Goal: Information Seeking & Learning: Understand process/instructions

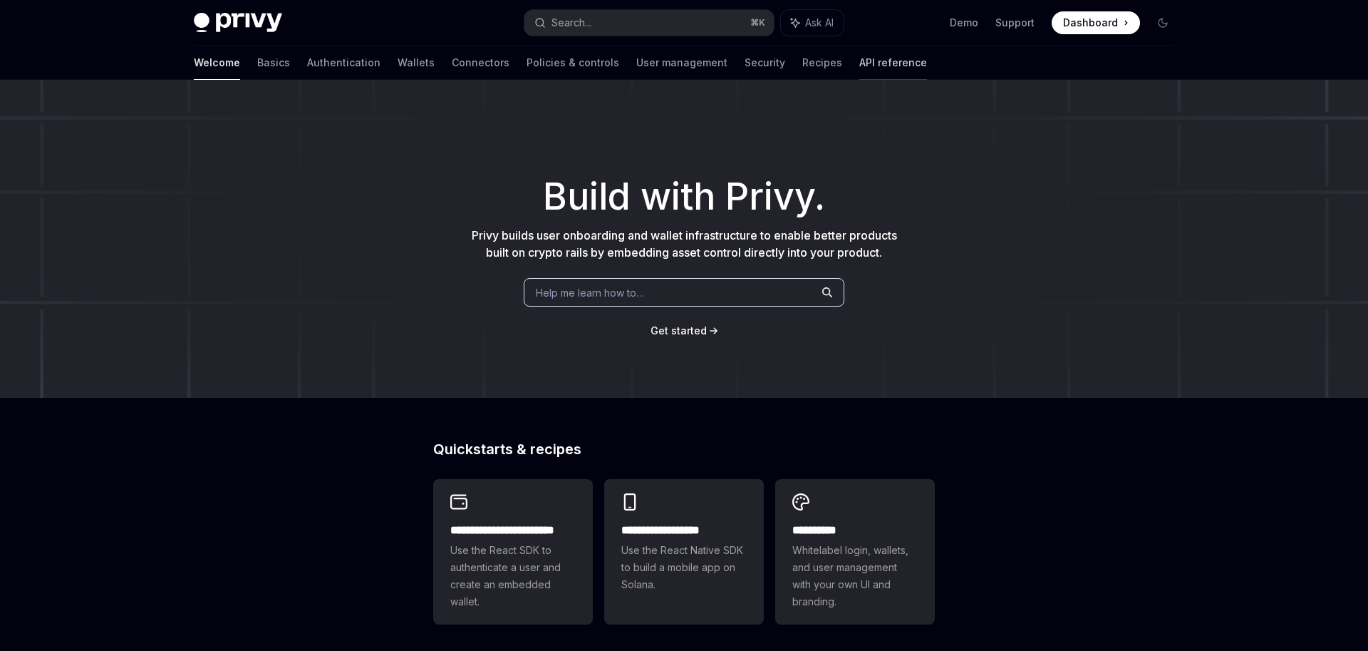
click at [859, 56] on link "API reference" at bounding box center [893, 63] width 68 height 34
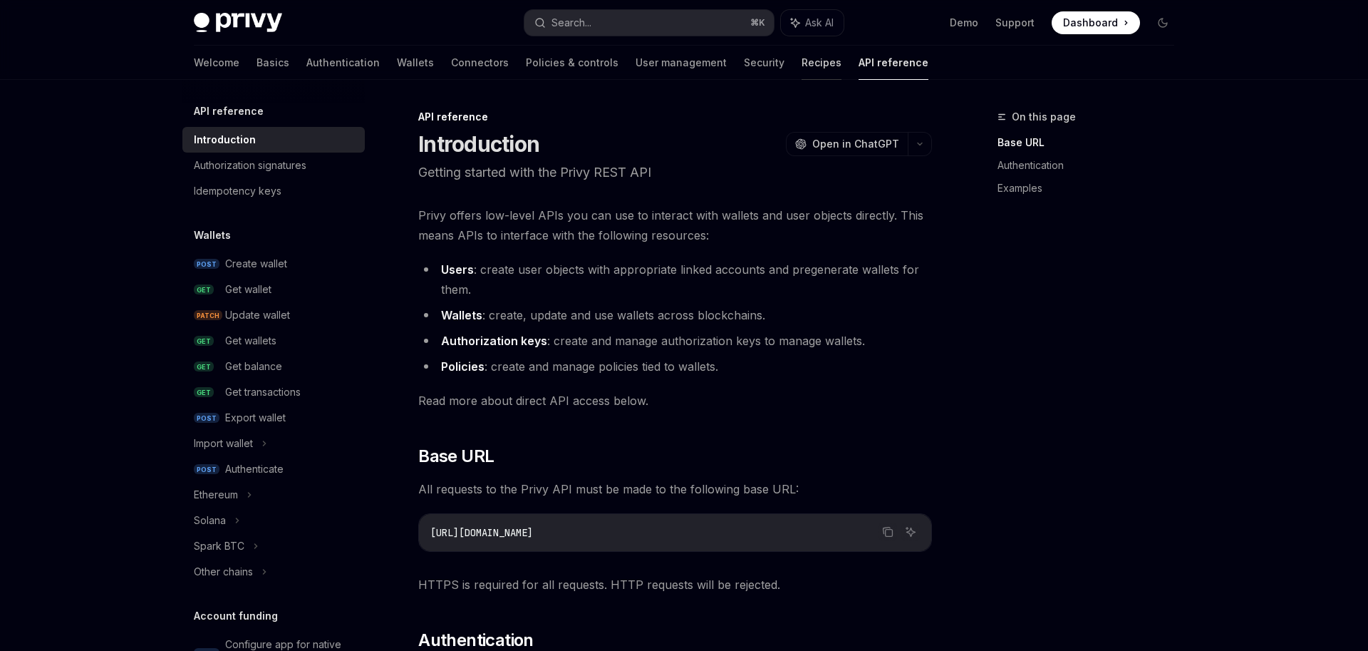
click at [802, 66] on link "Recipes" at bounding box center [822, 63] width 40 height 34
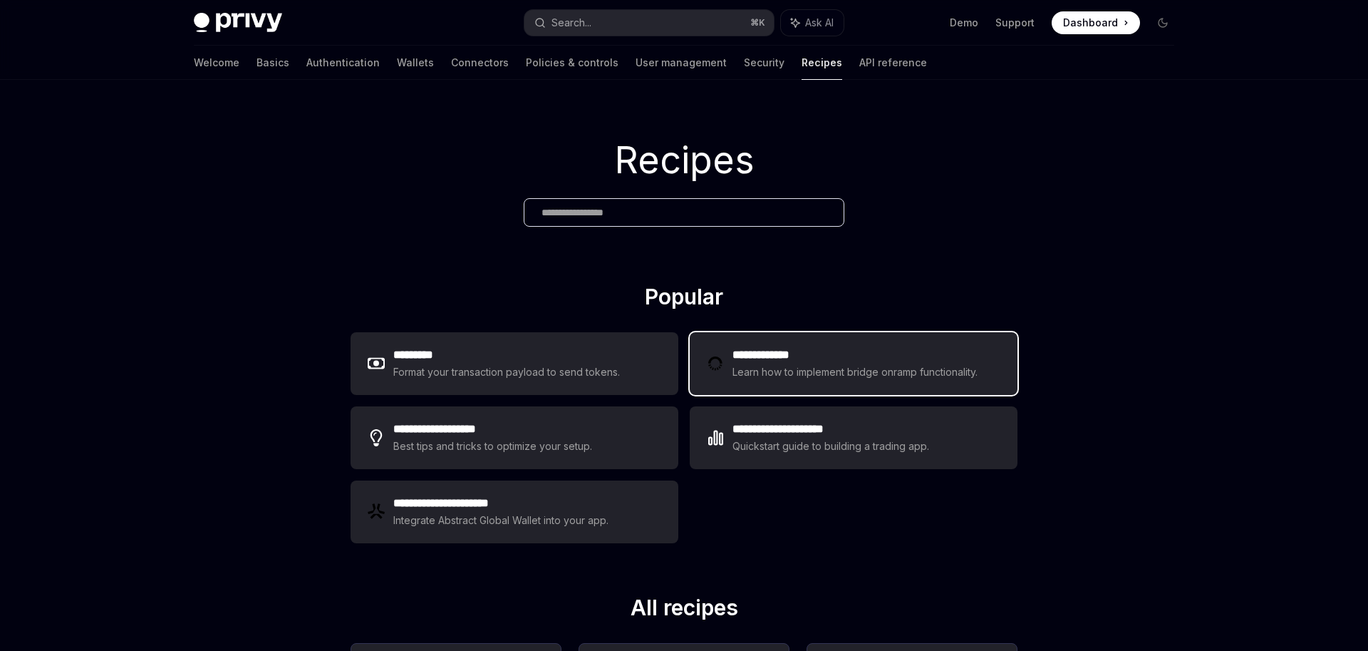
click at [807, 349] on h2 "**********" at bounding box center [857, 354] width 249 height 17
type textarea "*"
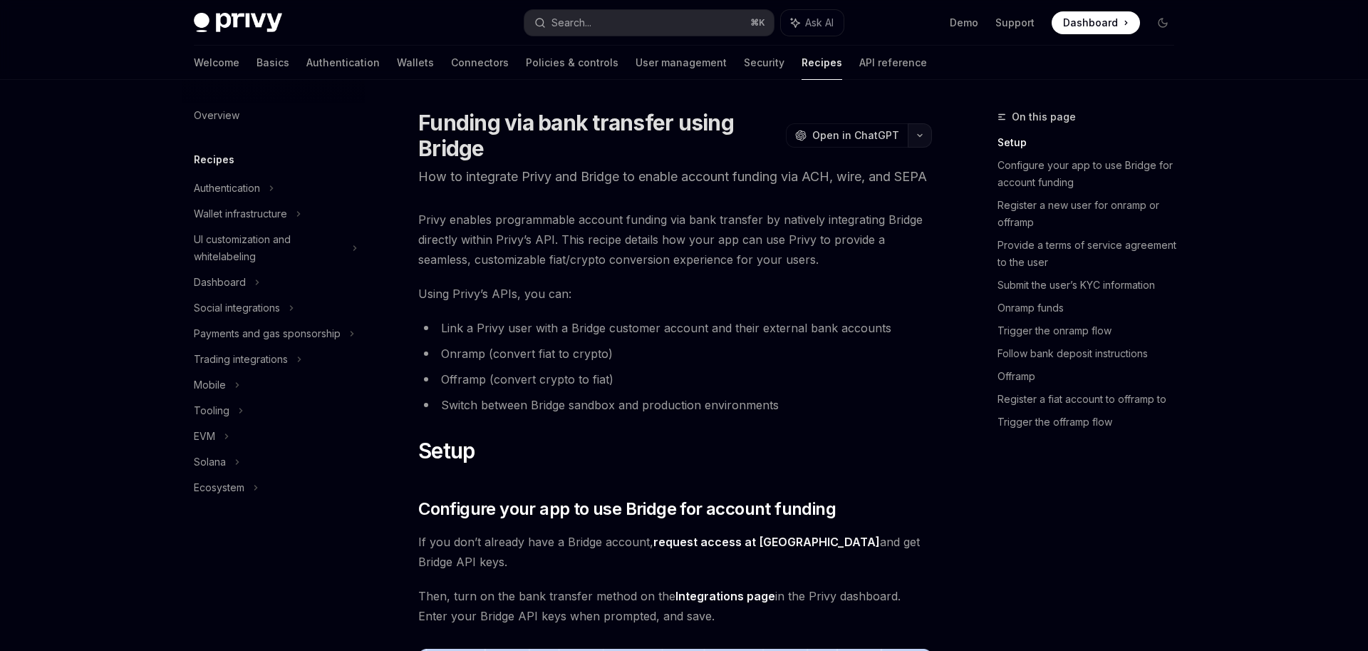
click at [929, 134] on button "button" at bounding box center [920, 135] width 24 height 24
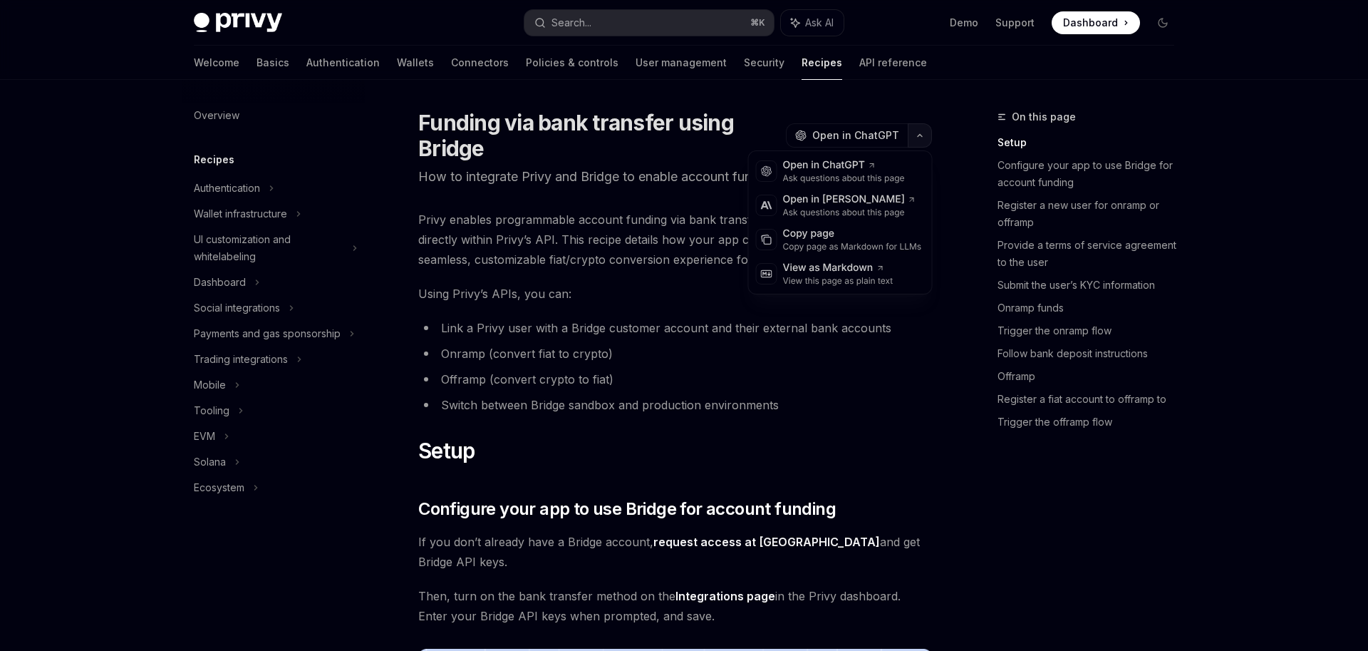
click at [929, 134] on button "button" at bounding box center [920, 135] width 24 height 24
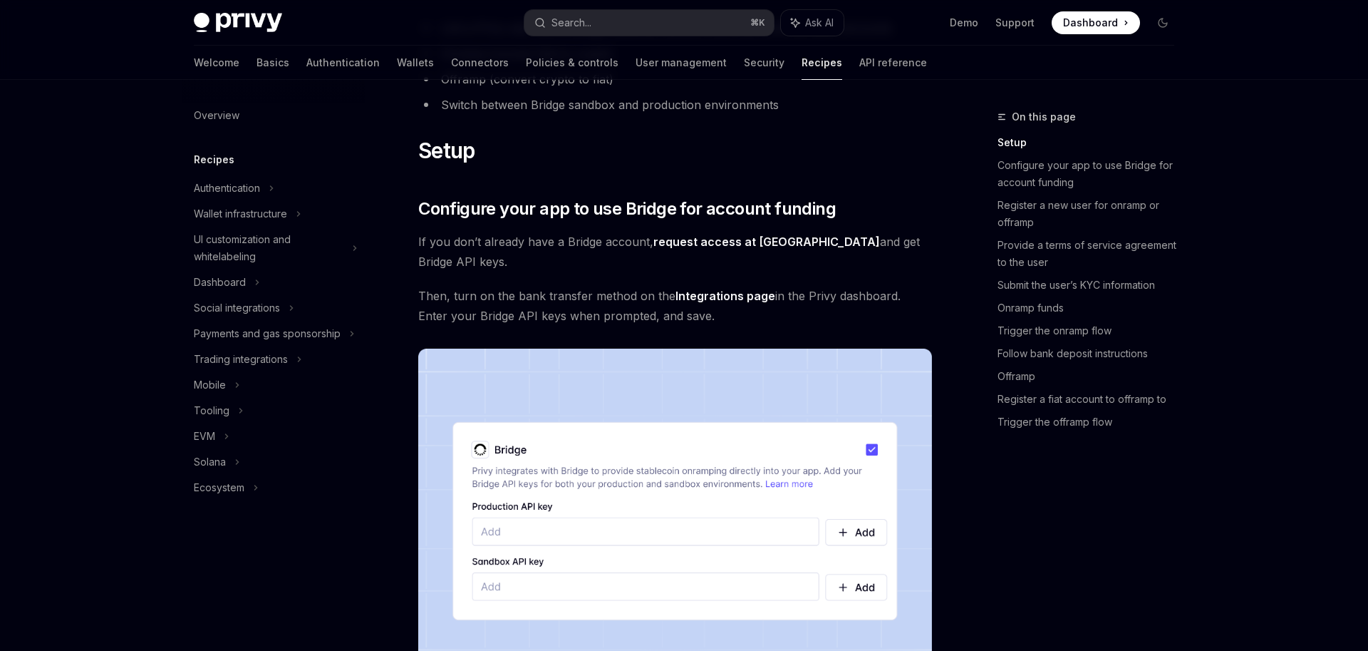
scroll to position [306, 0]
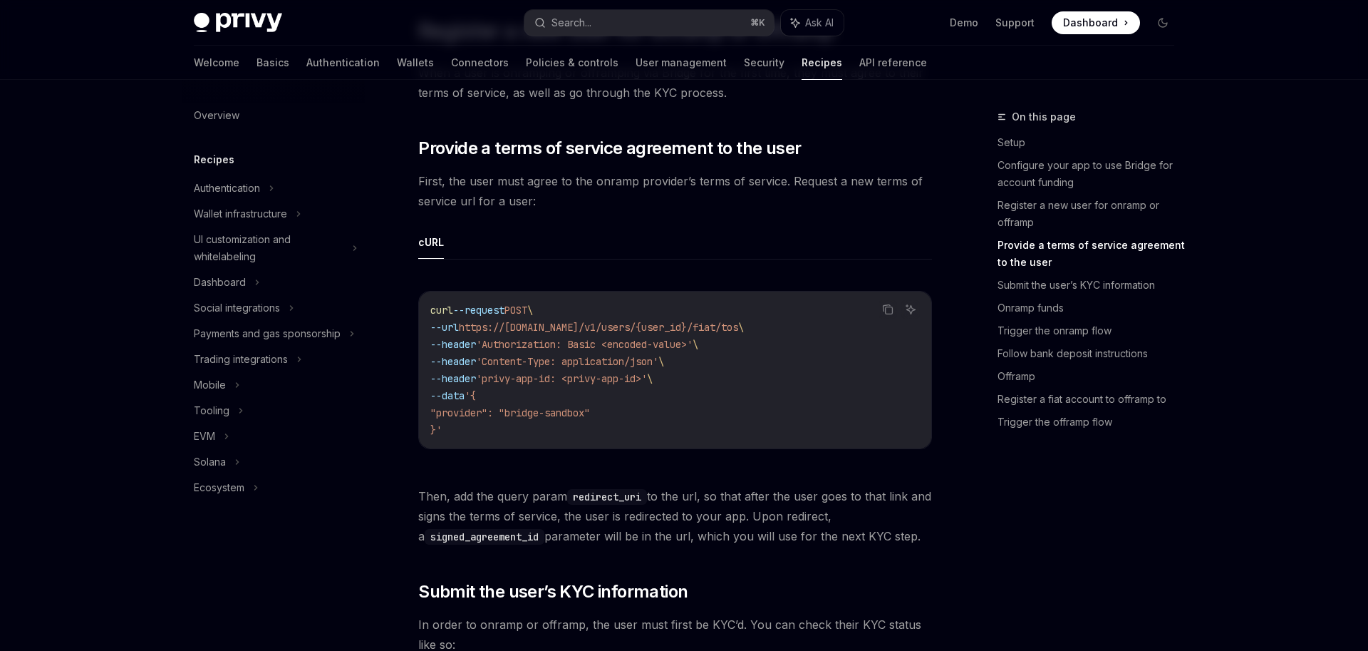
scroll to position [0, 0]
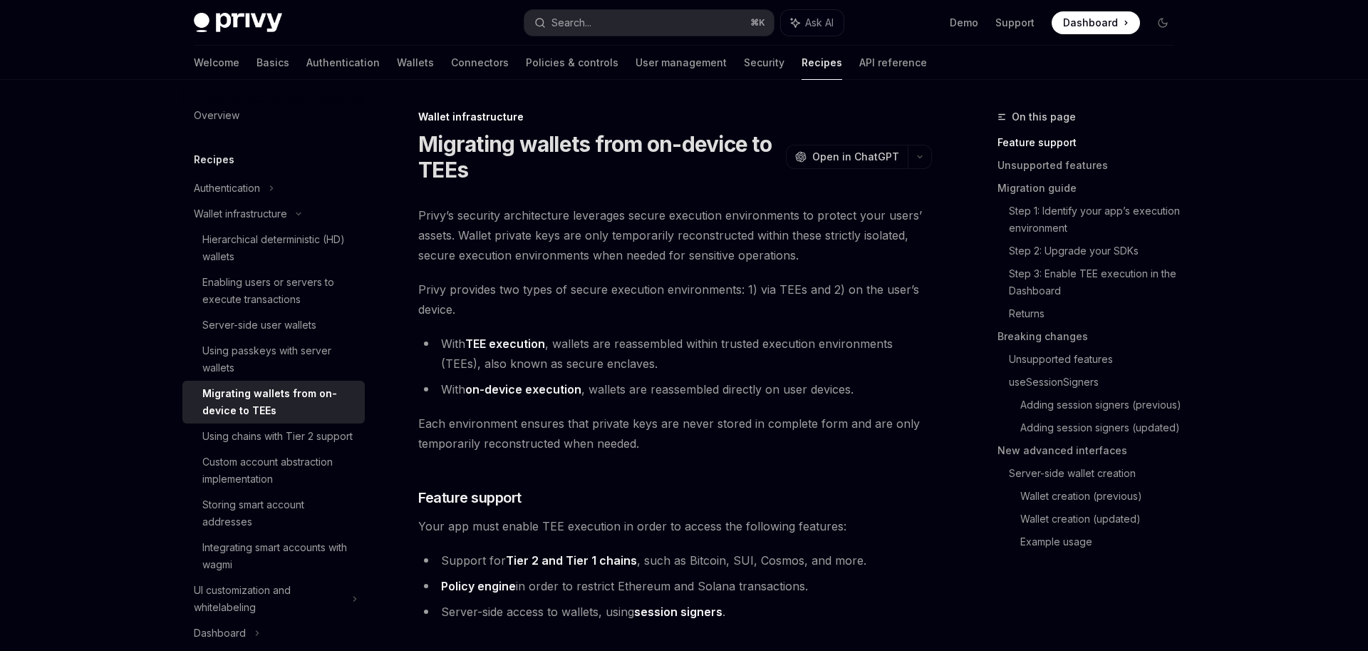
click at [648, 8] on div "Privy Docs home page Search... ⌘ K Ask AI Demo Support Dashboard Dashboard Sear…" at bounding box center [684, 23] width 981 height 46
click at [645, 16] on button "Search... ⌘ K" at bounding box center [648, 23] width 249 height 26
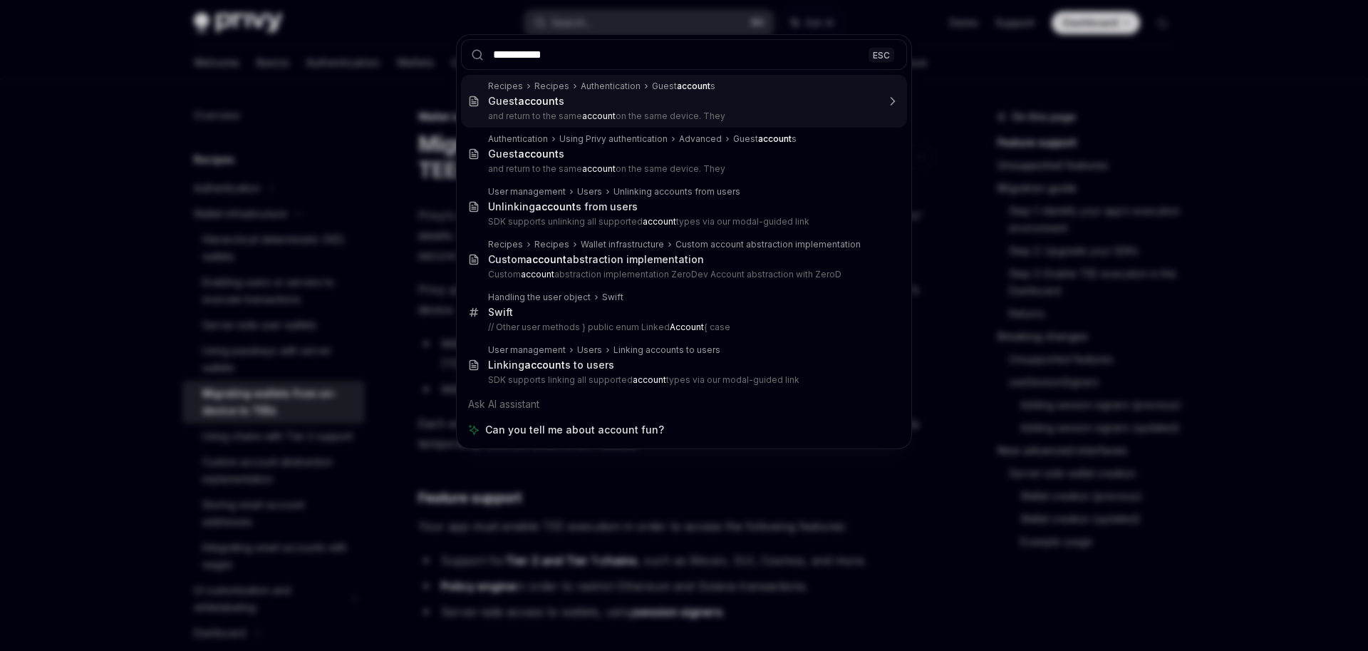
type input "**********"
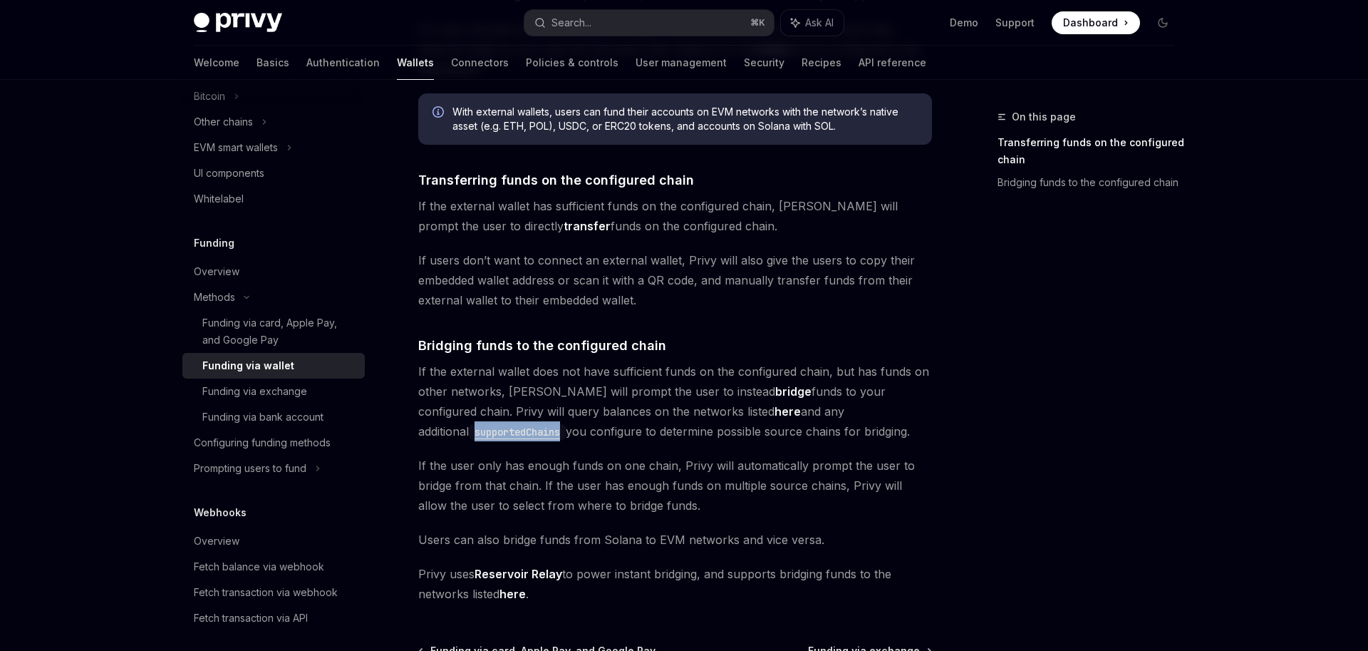
scroll to position [236, 0]
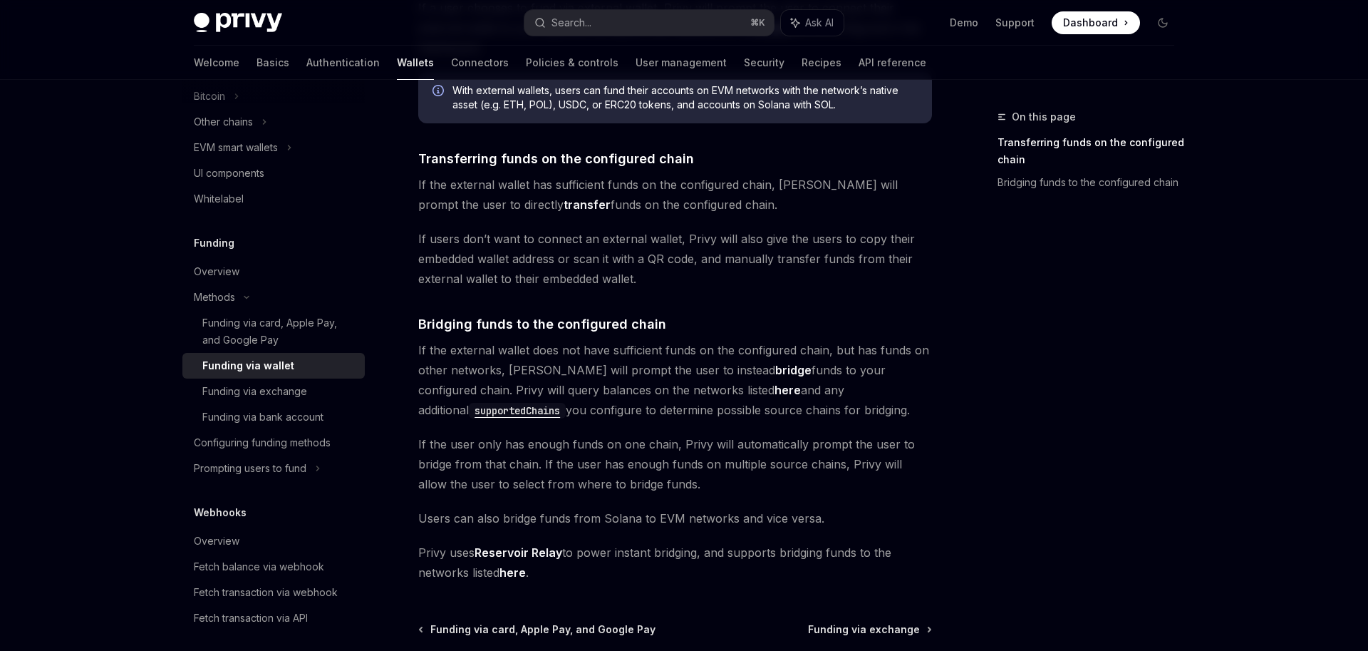
click at [704, 291] on div "The transfer from wallets funding option enables users to transfer or bridge fu…" at bounding box center [675, 263] width 514 height 639
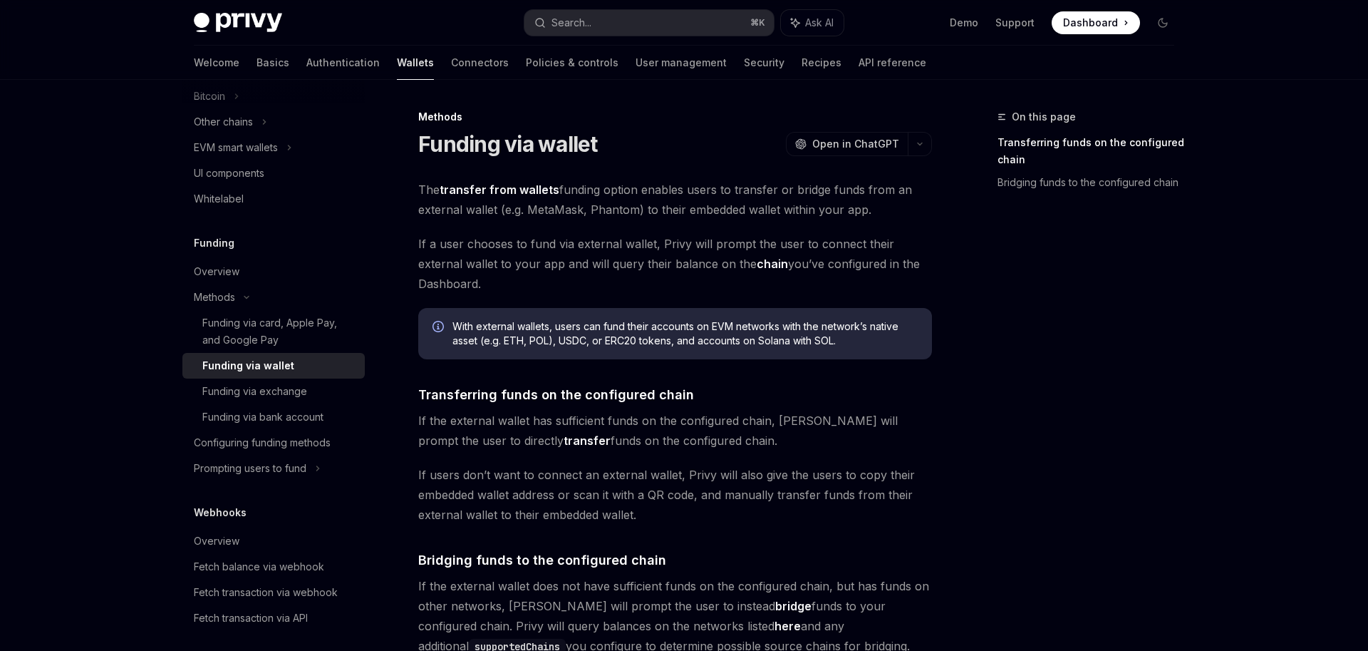
click at [704, 291] on span "If a user chooses to fund via external wallet, Privy will prompt the user to co…" at bounding box center [675, 264] width 514 height 60
click at [268, 313] on link "Funding via card, Apple Pay, and Google Pay" at bounding box center [273, 331] width 182 height 43
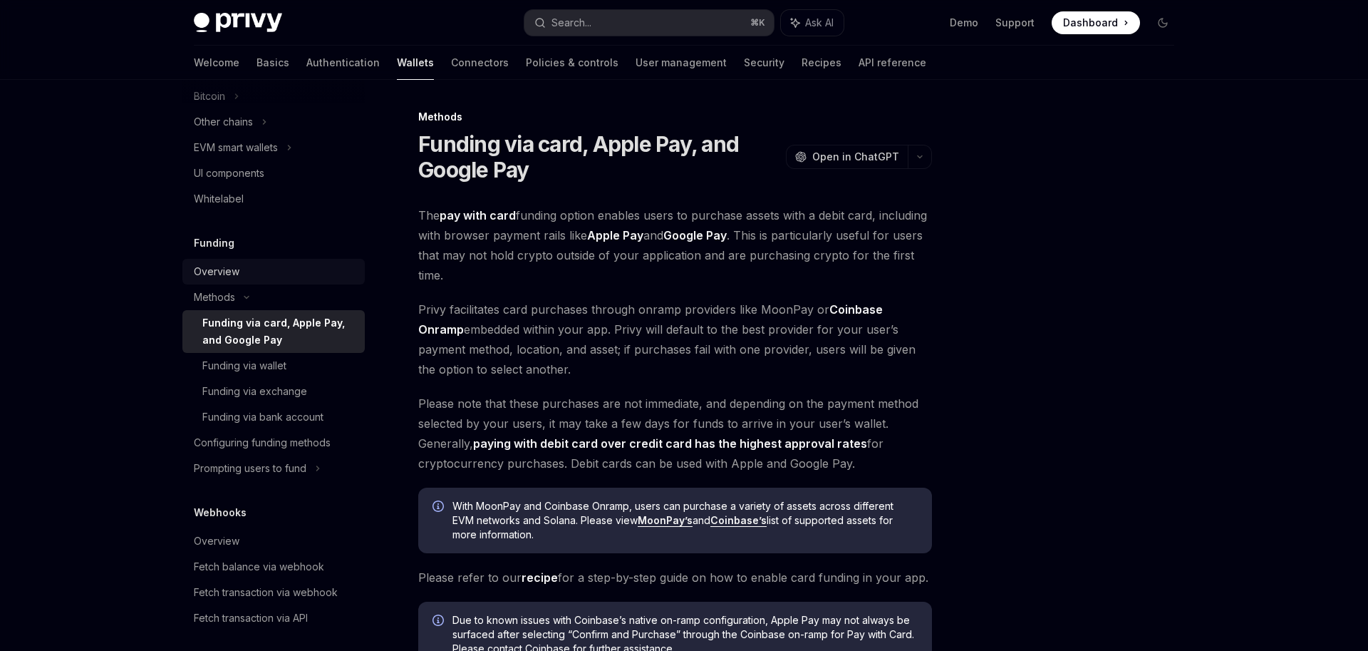
click at [272, 267] on div "Overview" at bounding box center [275, 271] width 162 height 17
type textarea "*"
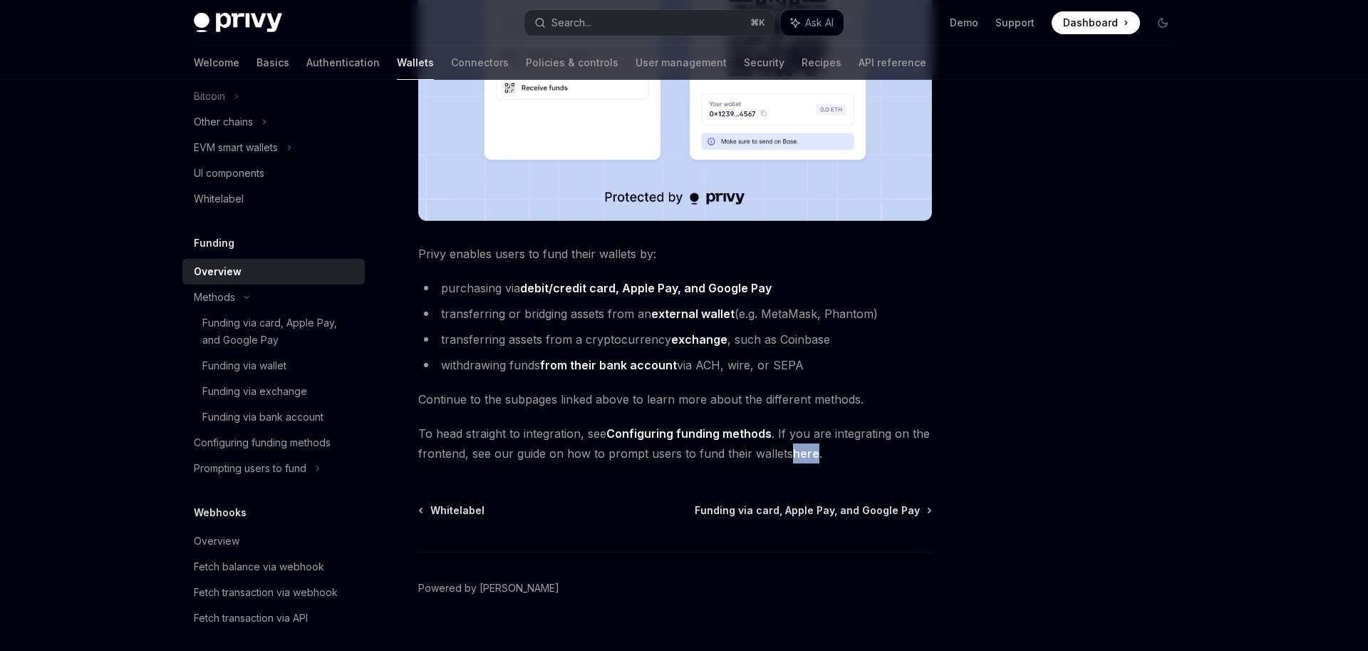
scroll to position [467, 0]
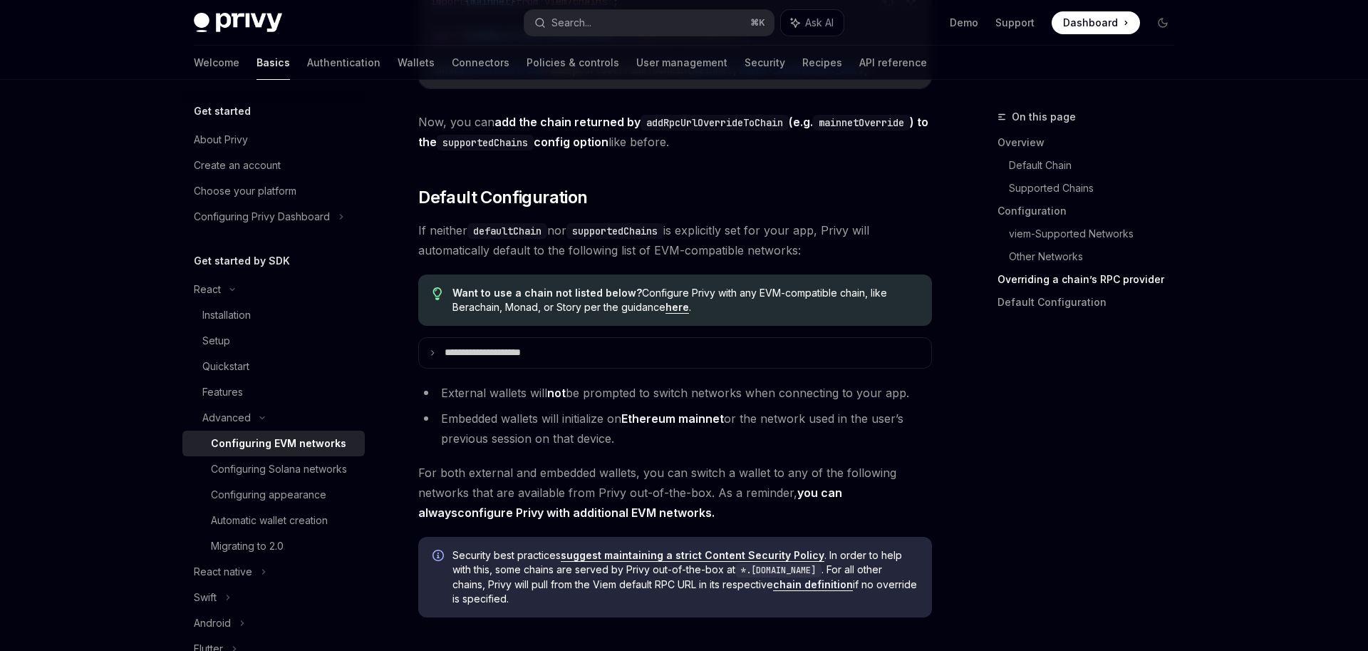
scroll to position [3448, 0]
click at [847, 367] on summary "**********" at bounding box center [675, 352] width 512 height 30
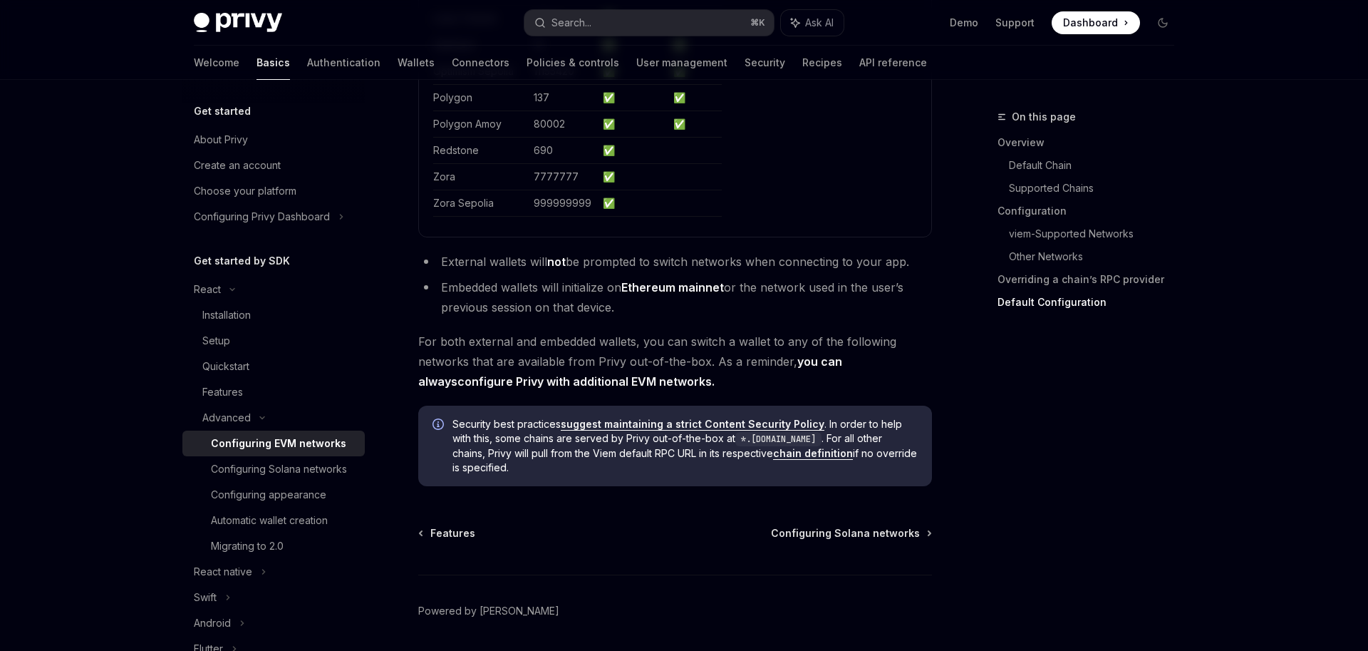
scroll to position [4275, 0]
click at [303, 515] on div "Automatic wallet creation" at bounding box center [269, 520] width 117 height 17
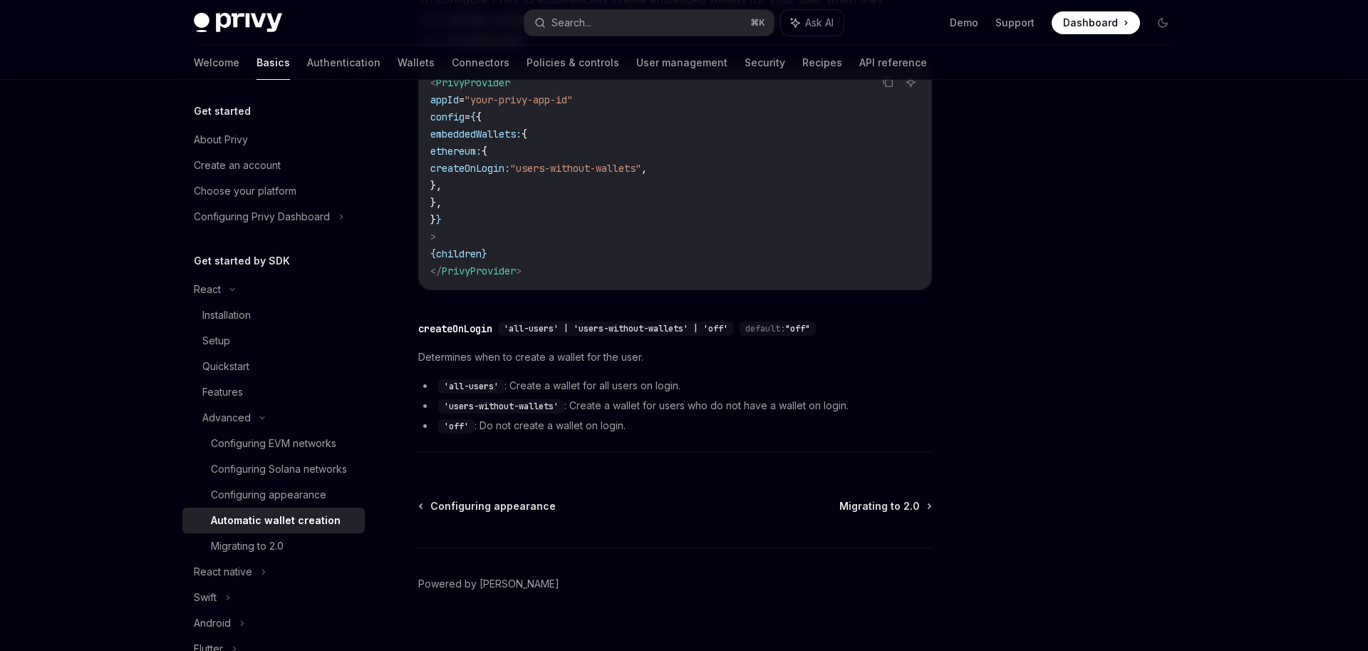
scroll to position [443, 0]
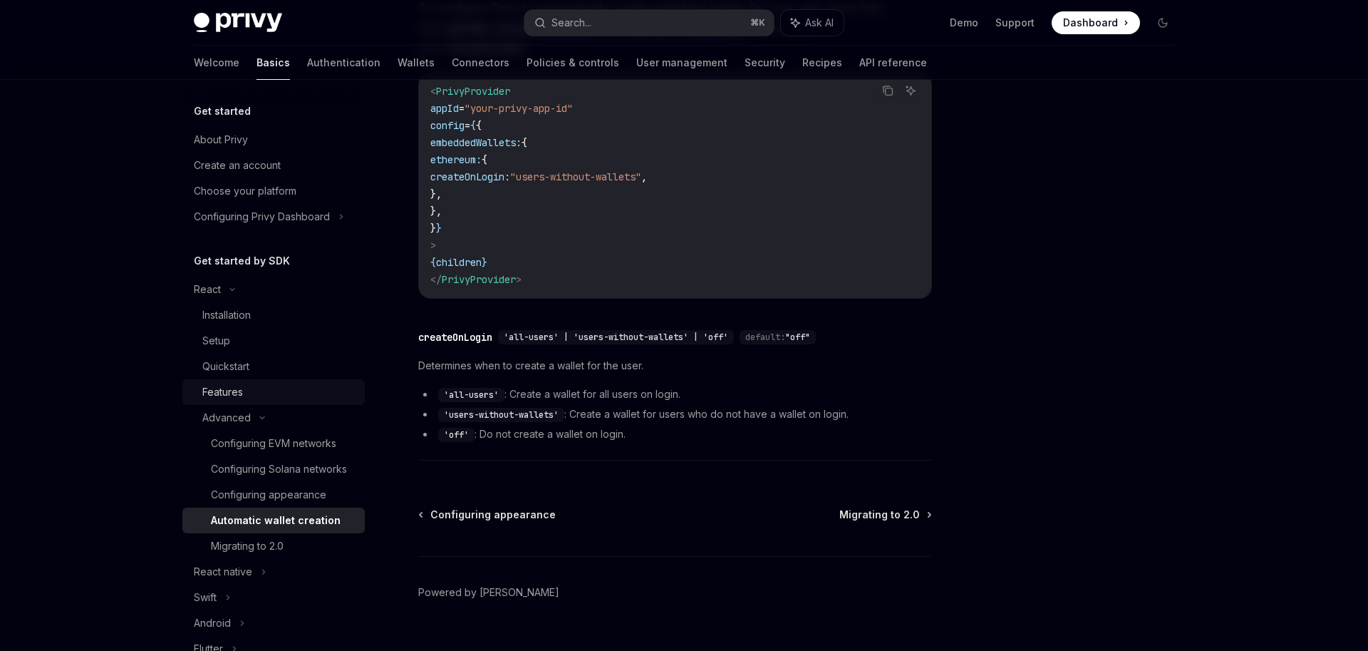
click at [308, 393] on div "Features" at bounding box center [279, 391] width 154 height 17
type textarea "*"
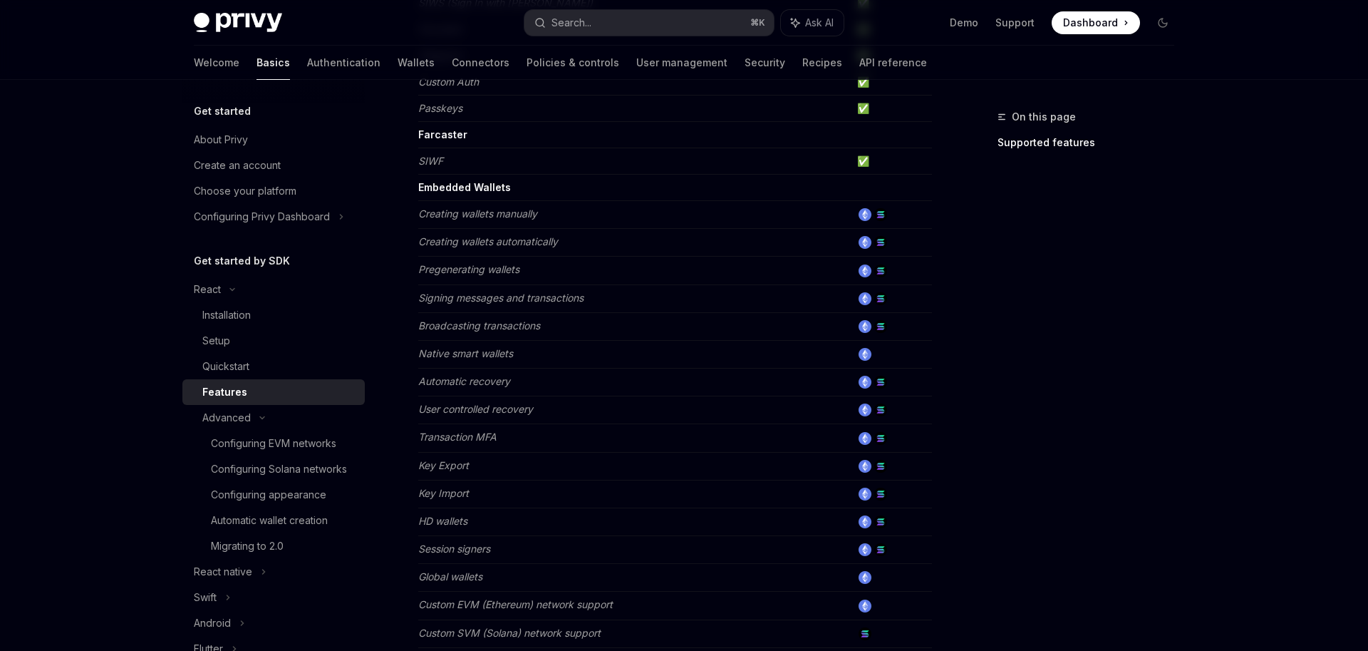
scroll to position [376, 0]
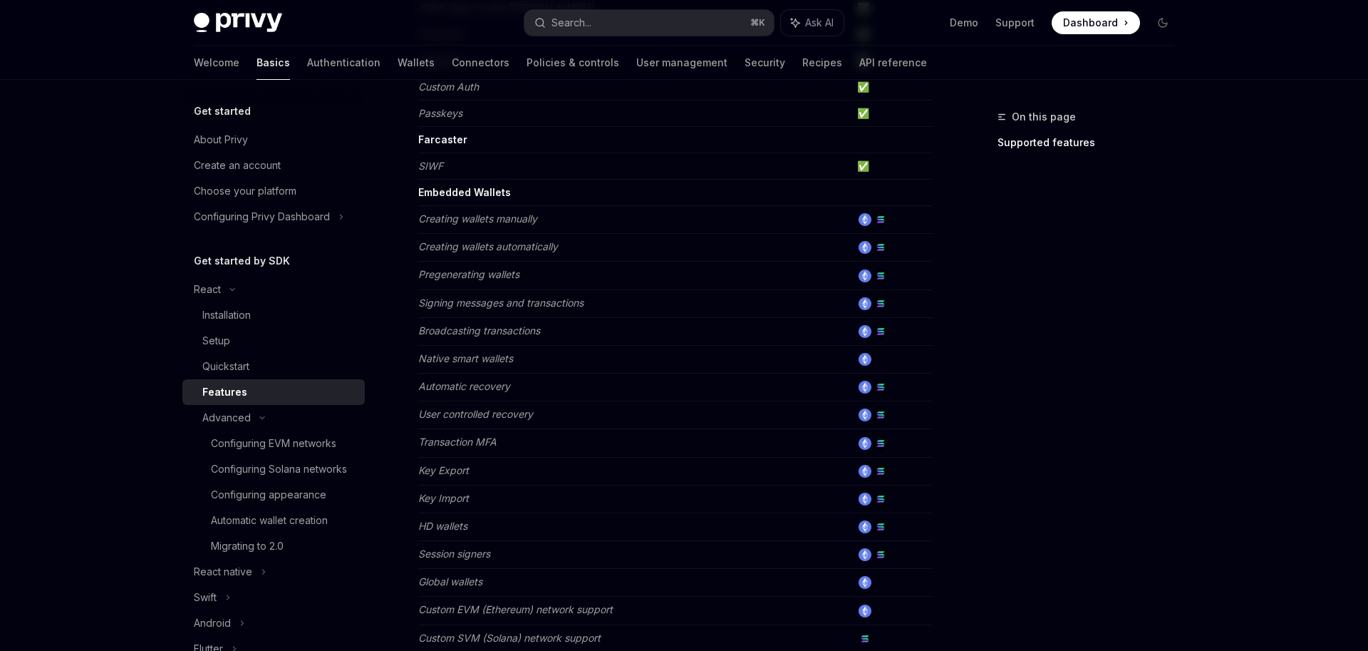
click at [478, 419] on em "User controlled recovery" at bounding box center [475, 414] width 115 height 12
click at [496, 401] on td "User controlled recovery" at bounding box center [634, 415] width 433 height 28
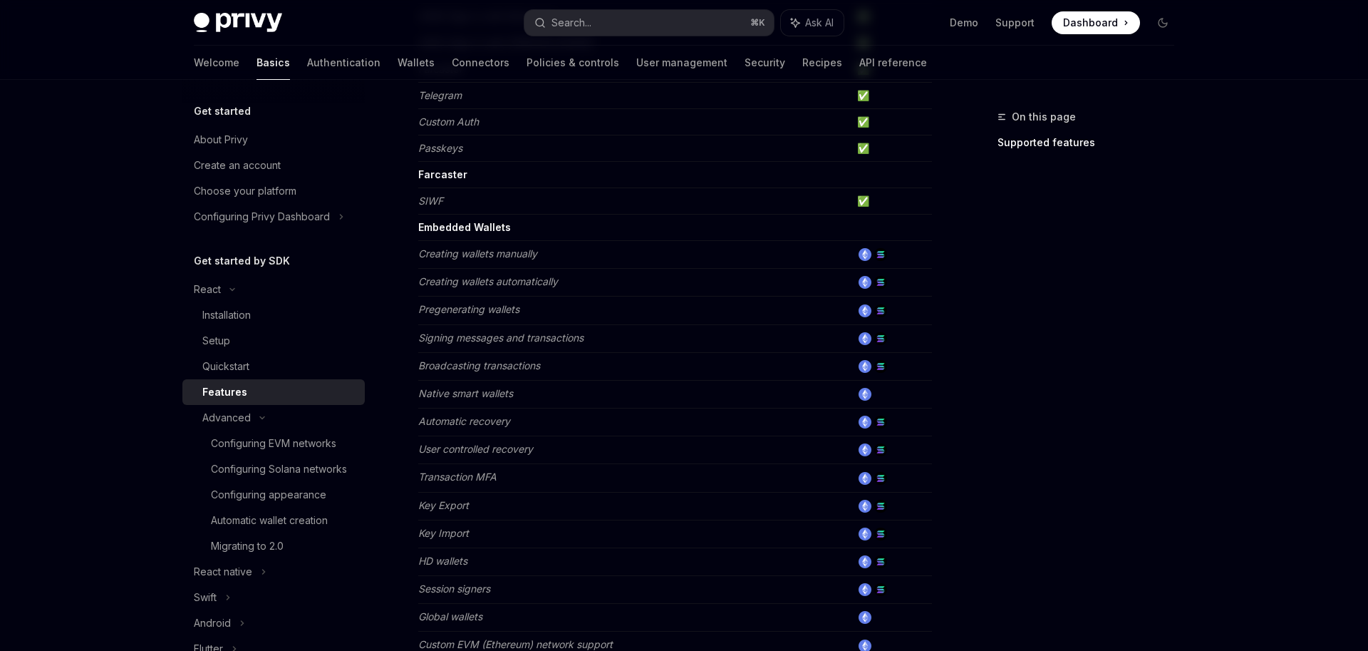
scroll to position [434, 0]
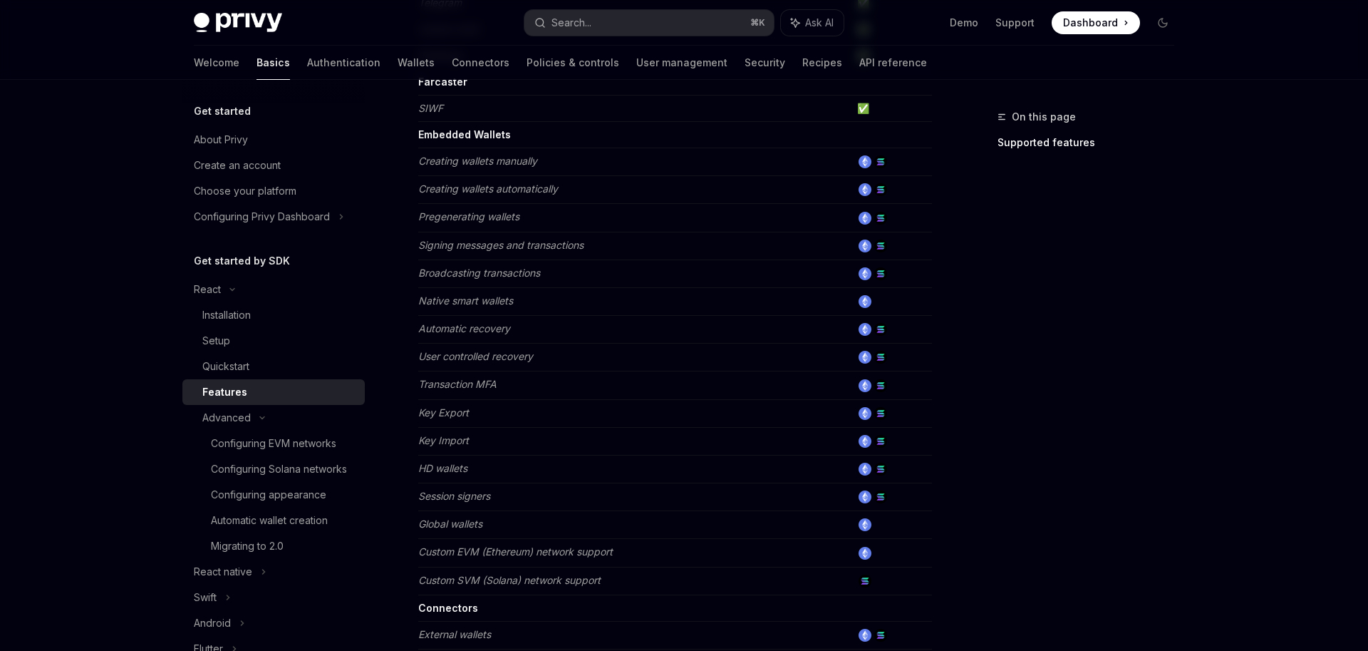
click at [975, 349] on div "On this page Supported features" at bounding box center [1077, 379] width 217 height 542
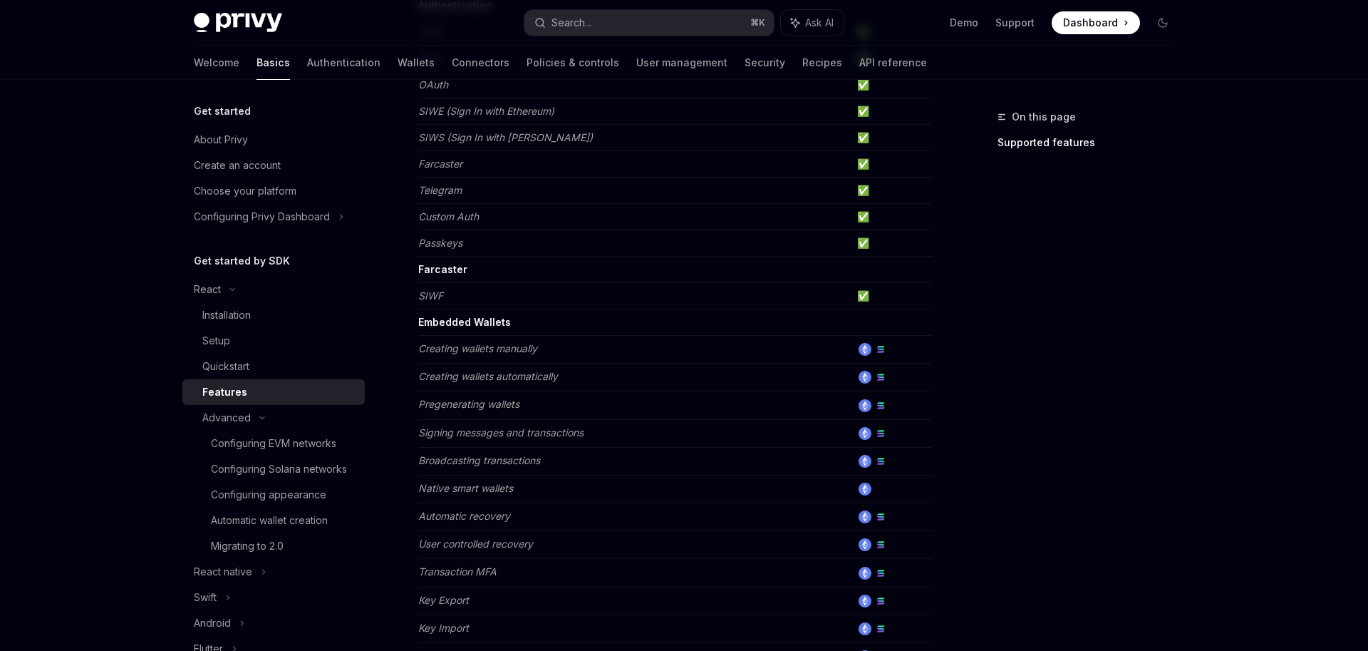
scroll to position [224, 0]
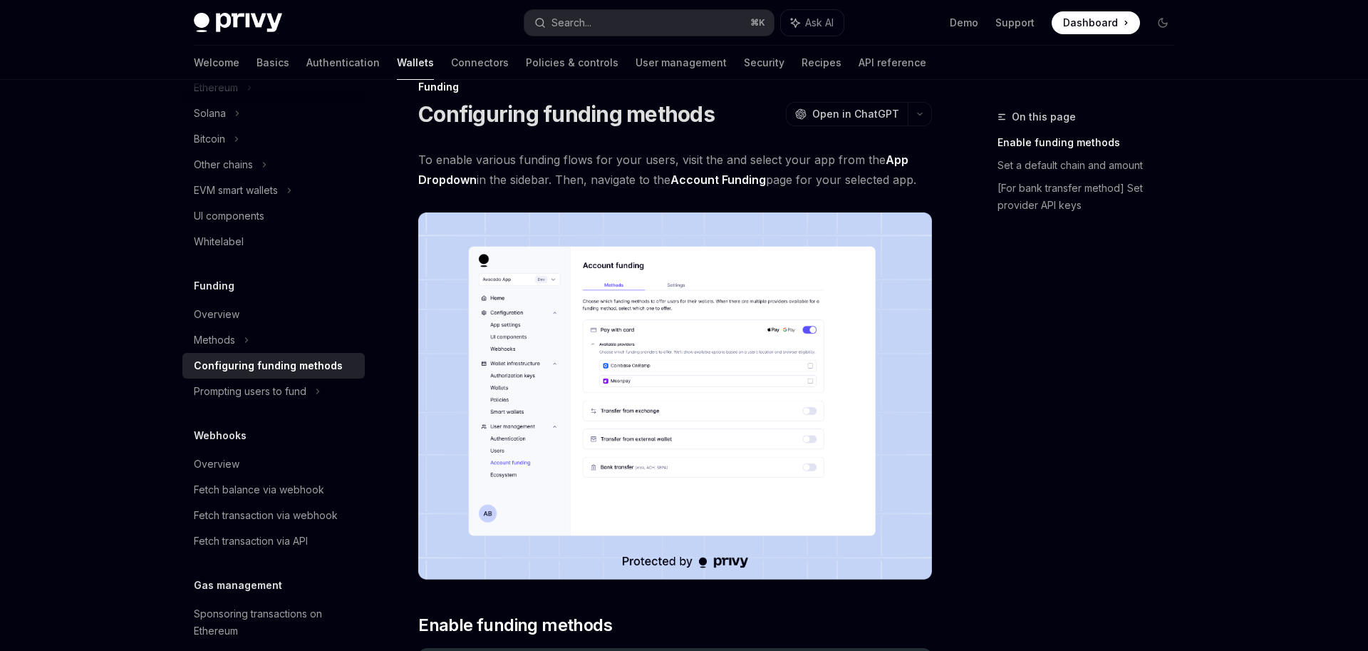
scroll to position [31, 0]
type textarea "*"
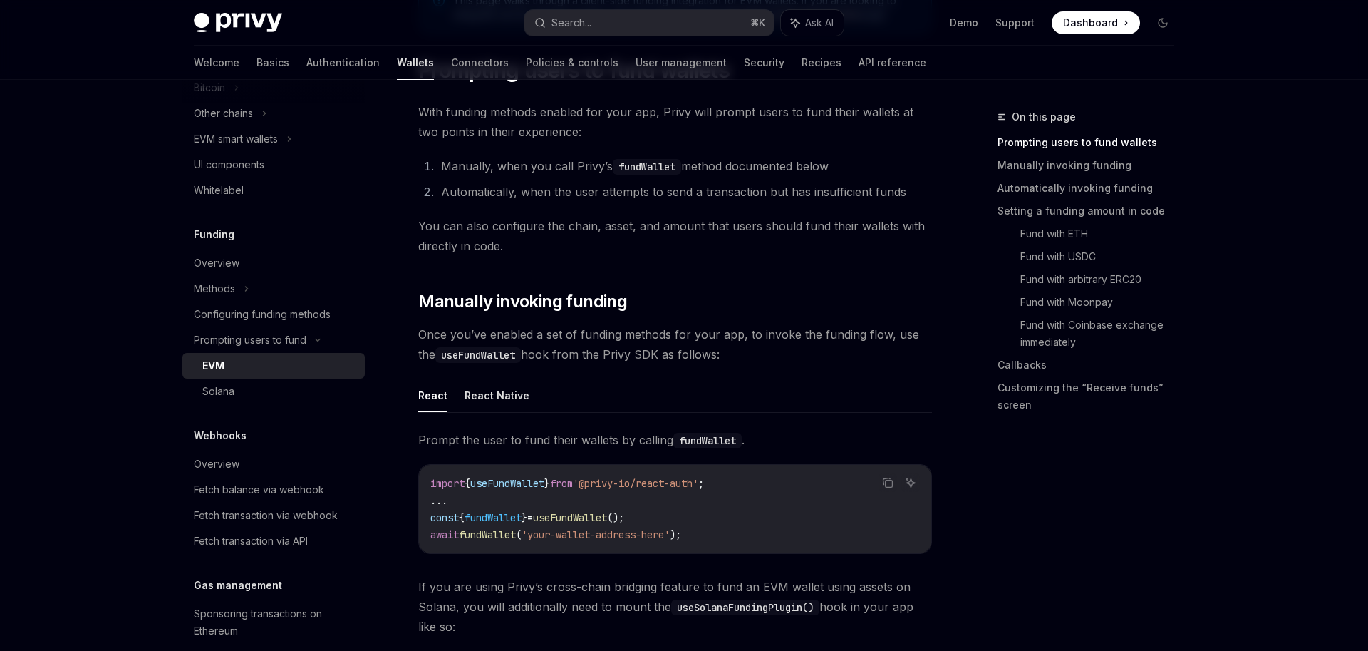
scroll to position [199, 0]
click at [631, 507] on code "import { useFundWallet } from '@privy-io/react-auth' ; ... const { fundWallet }…" at bounding box center [675, 508] width 490 height 68
click at [607, 512] on span "useFundWallet" at bounding box center [570, 516] width 74 height 13
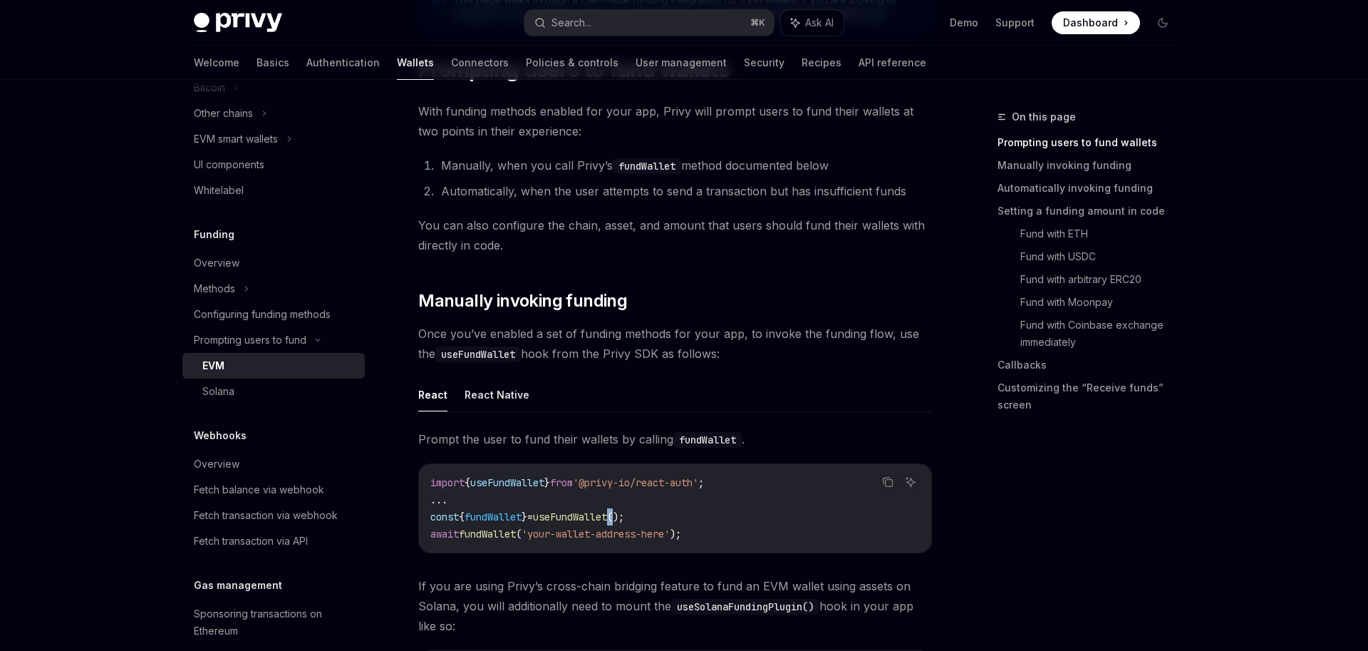
click at [607, 512] on span "useFundWallet" at bounding box center [570, 516] width 74 height 13
copy code "const { fundWallet } = useFundWallet ();"
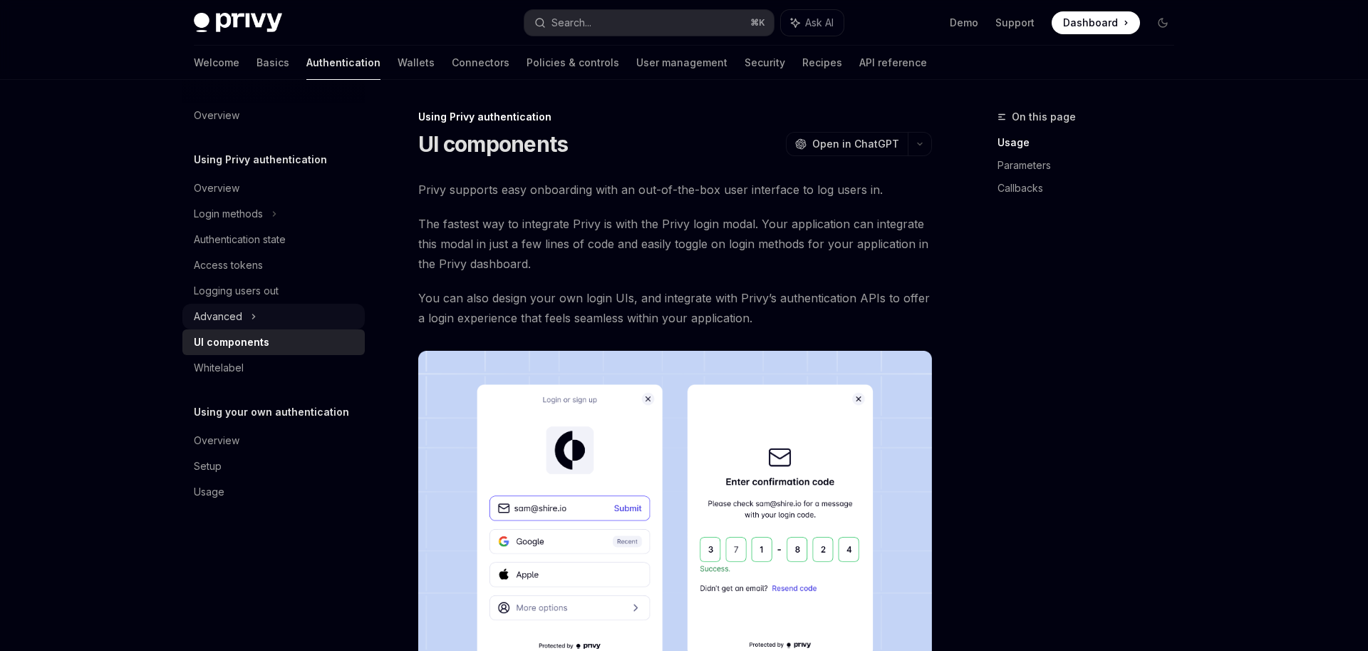
click at [281, 306] on div "Advanced" at bounding box center [273, 317] width 182 height 26
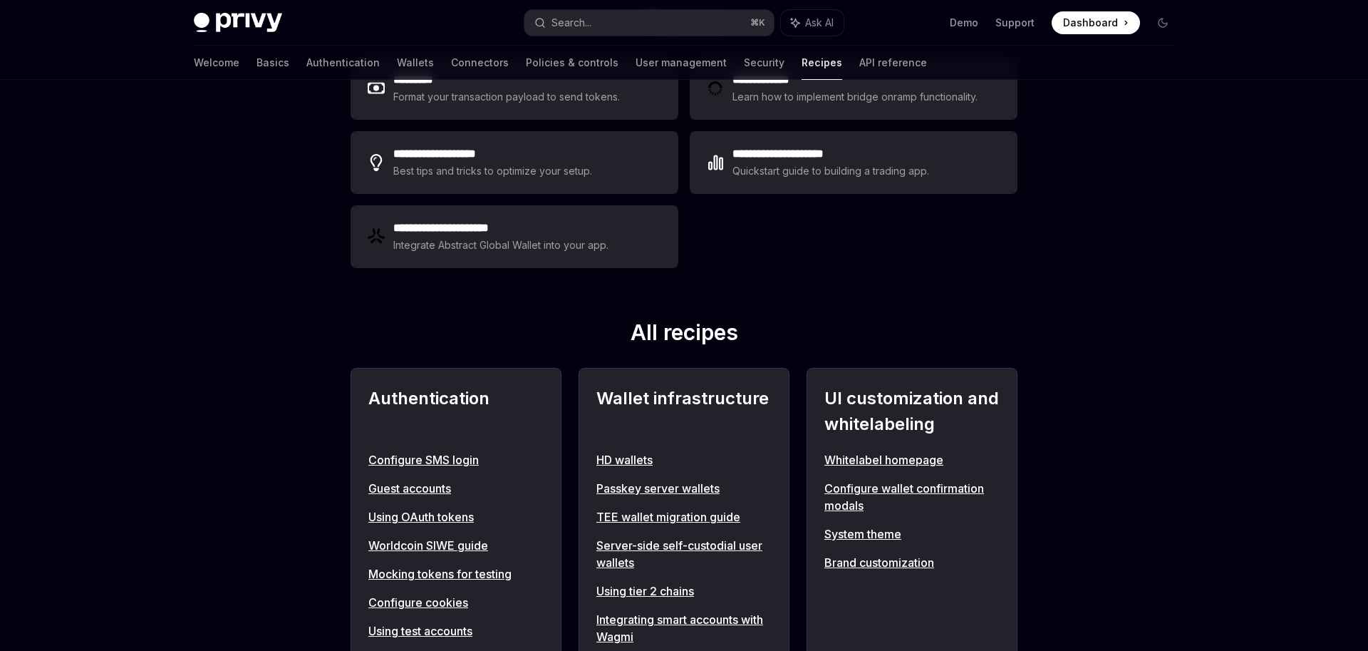
scroll to position [259, 0]
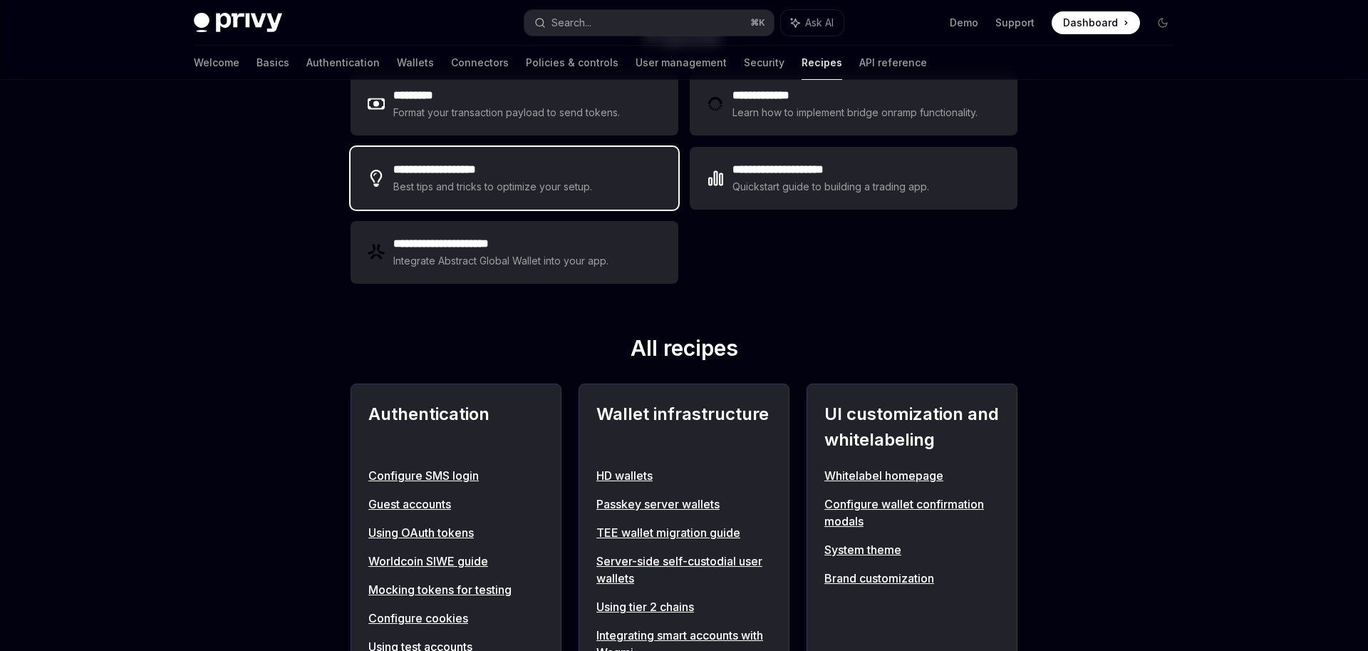
click at [497, 188] on div "Best tips and tricks to optimize your setup." at bounding box center [493, 186] width 201 height 17
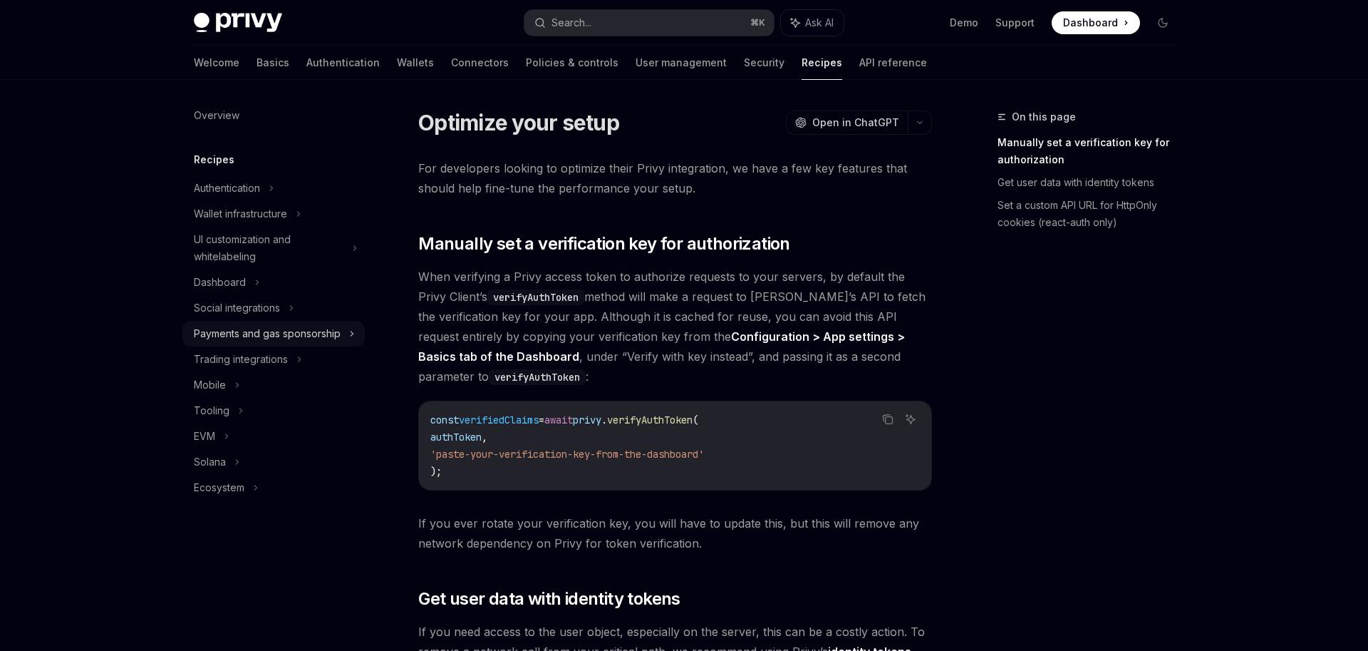
click at [307, 327] on div "Payments and gas sponsorship" at bounding box center [267, 333] width 147 height 17
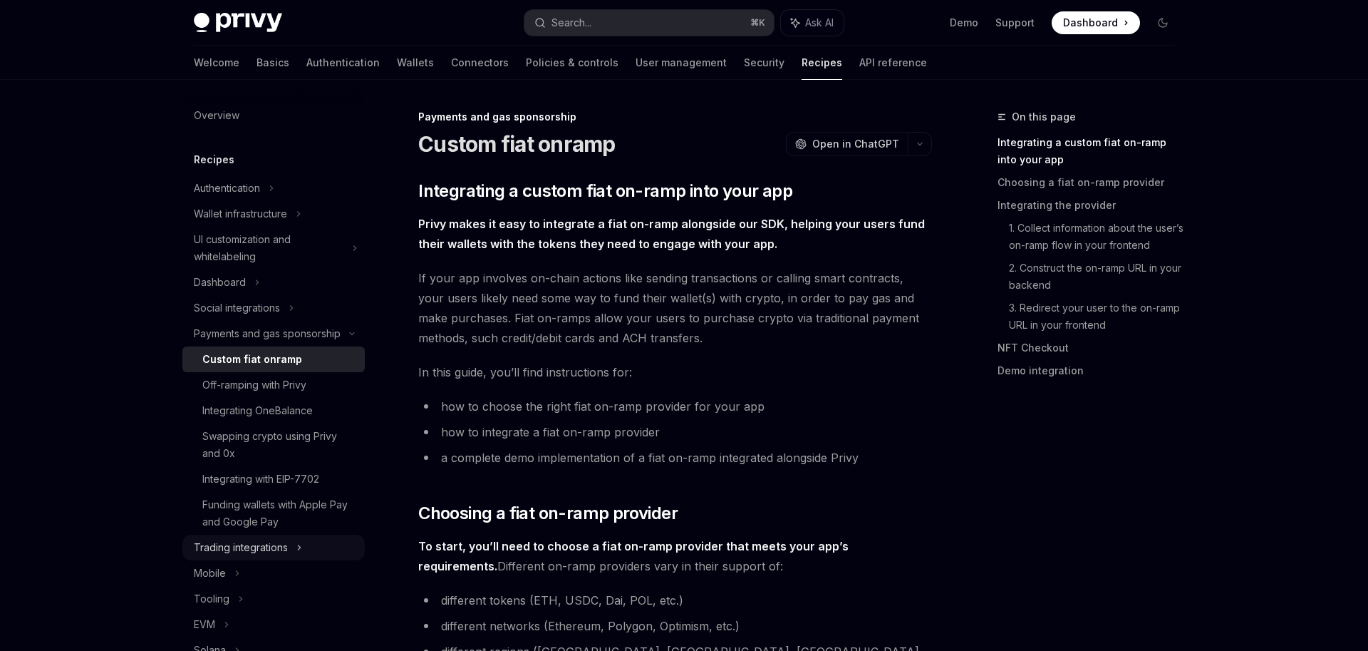
click at [291, 535] on div "Trading integrations" at bounding box center [273, 547] width 182 height 26
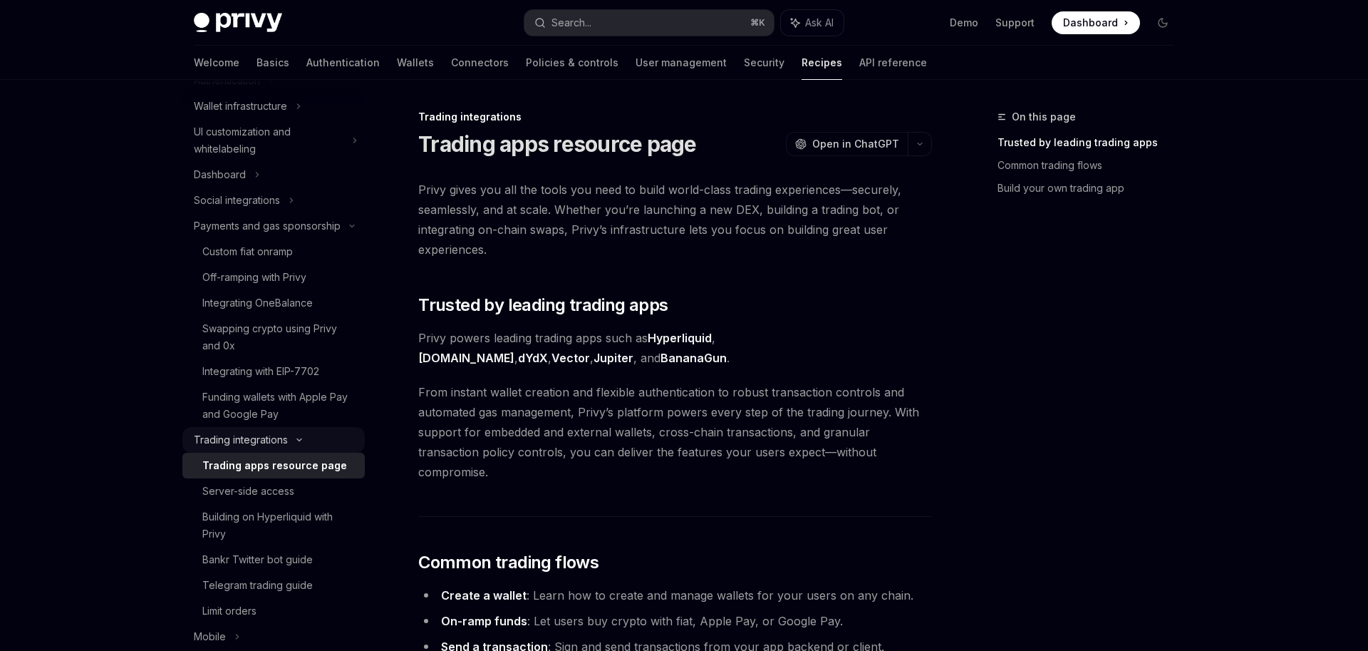
scroll to position [164, 0]
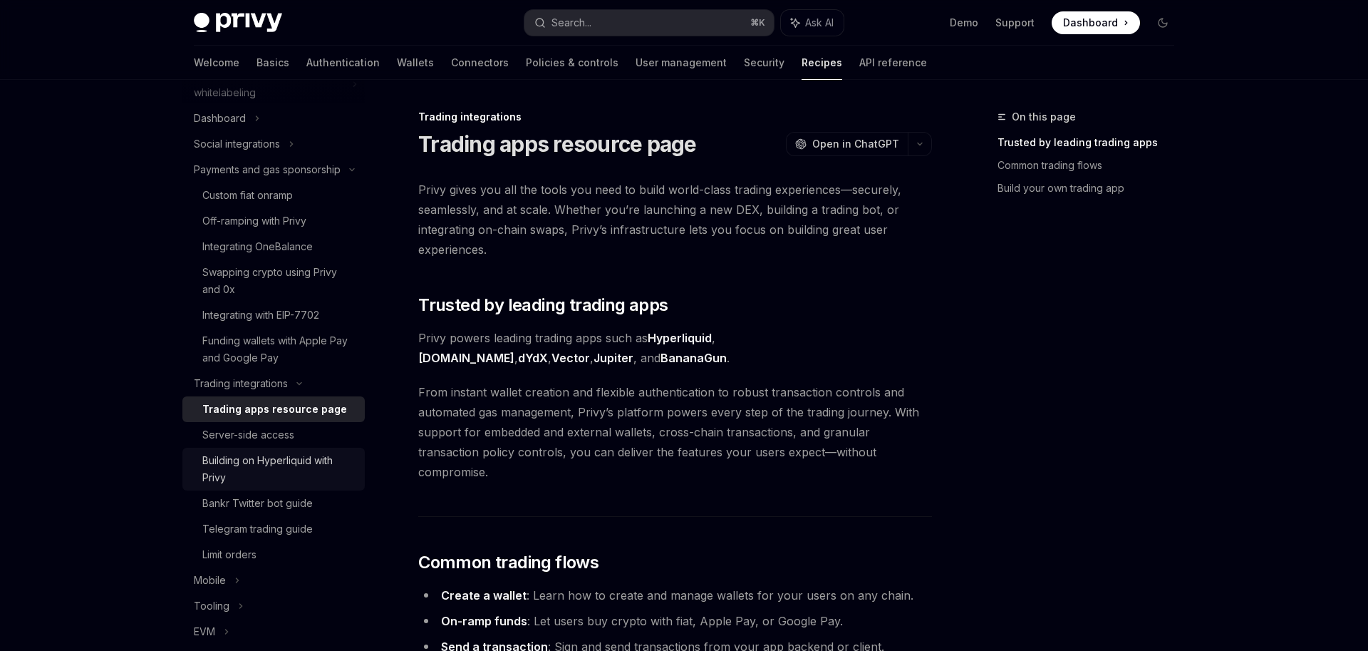
click at [317, 457] on div "Building on Hyperliquid with Privy" at bounding box center [279, 469] width 154 height 34
type textarea "*"
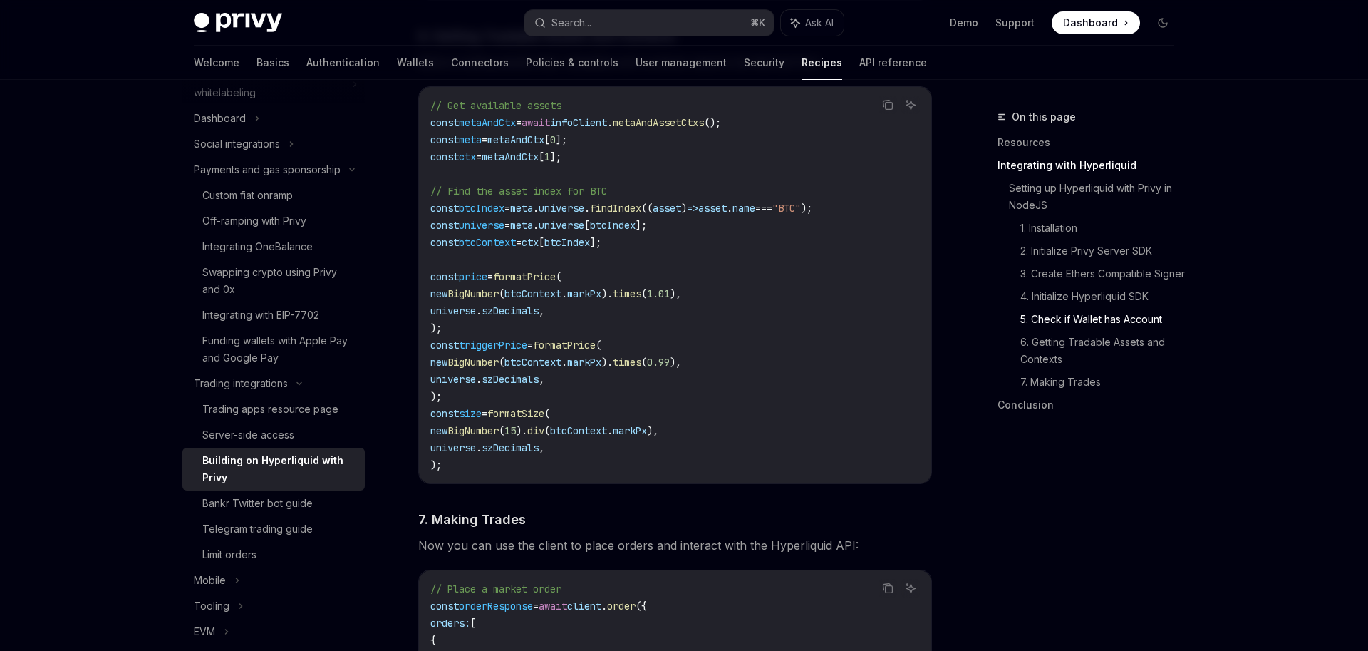
scroll to position [2076, 0]
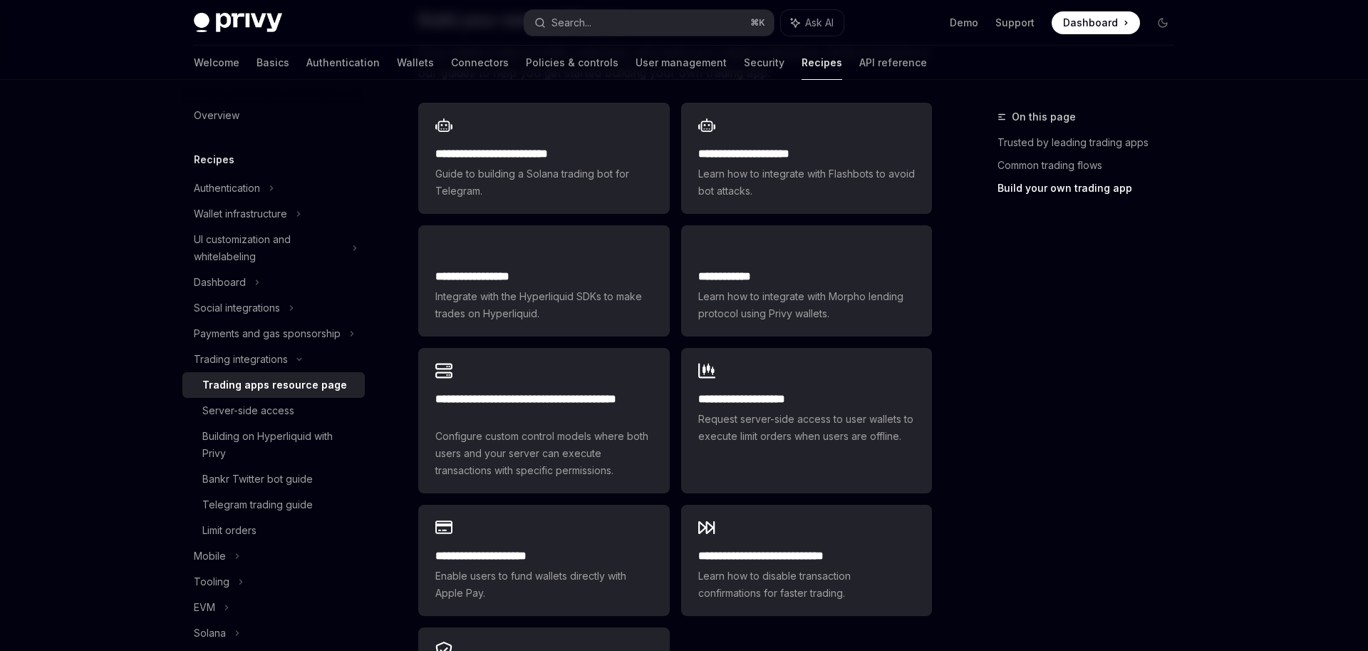
scroll to position [814, 0]
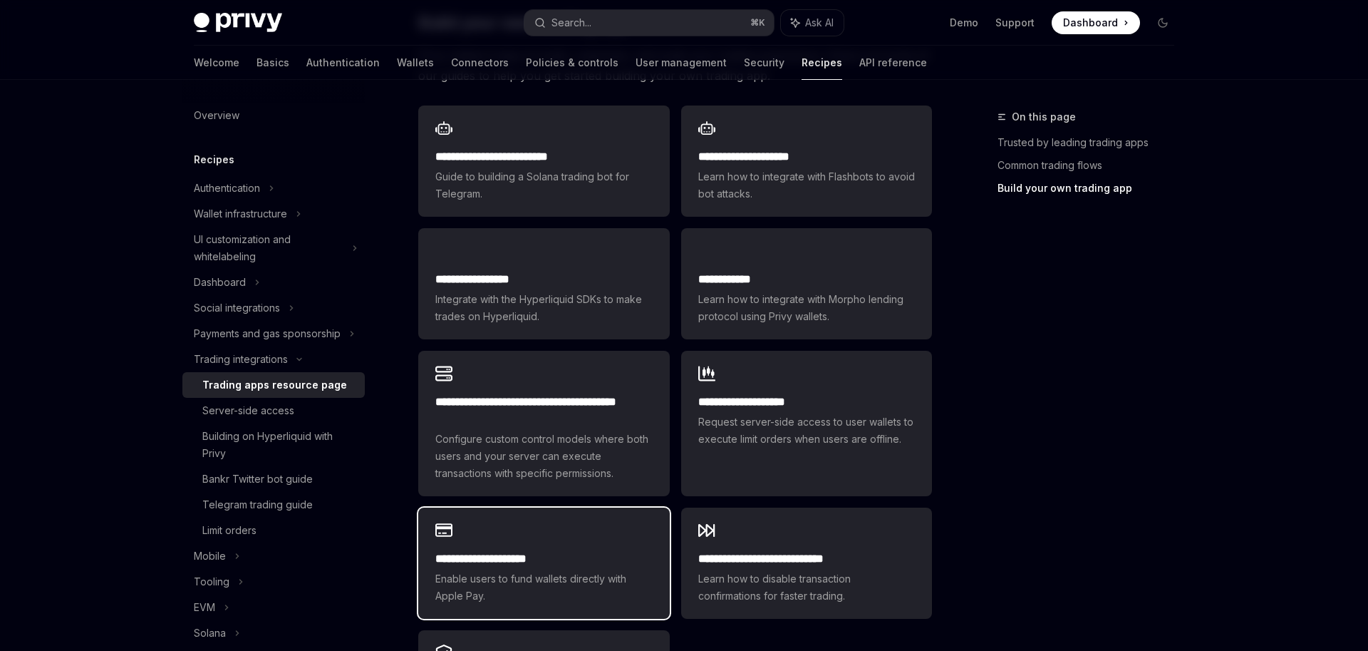
click at [588, 515] on div "**********" at bounding box center [543, 562] width 251 height 111
type textarea "*"
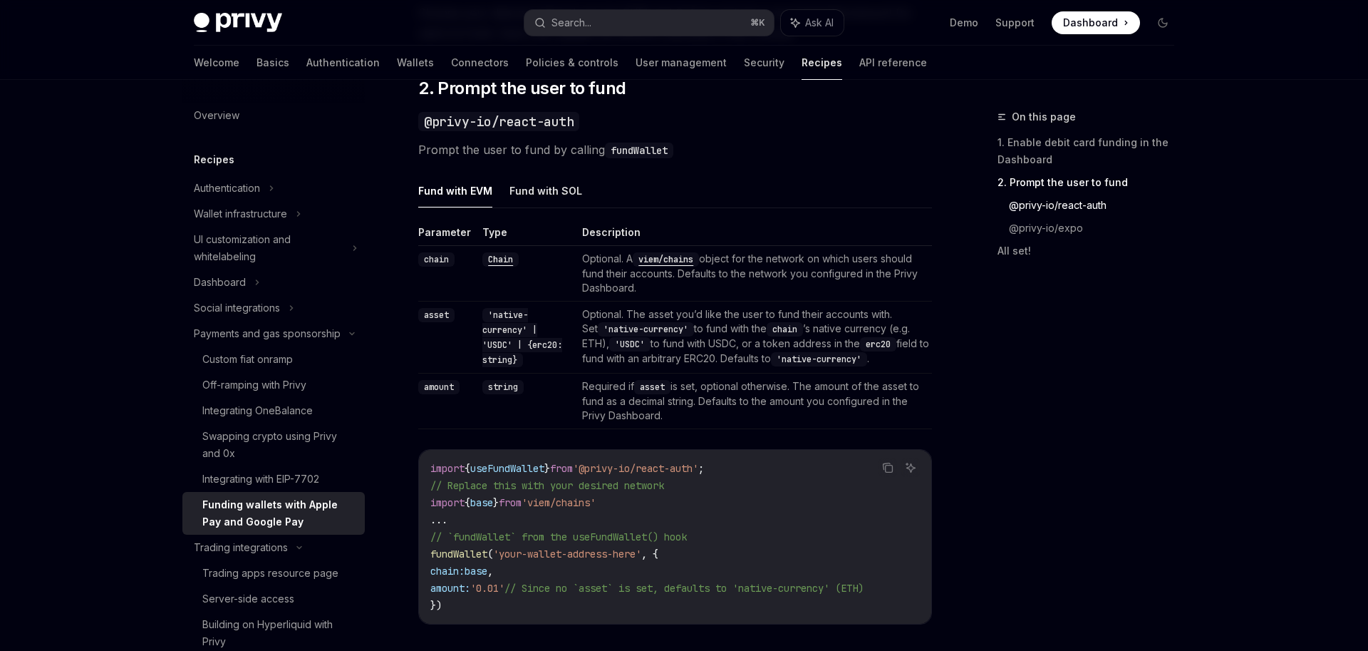
scroll to position [885, 0]
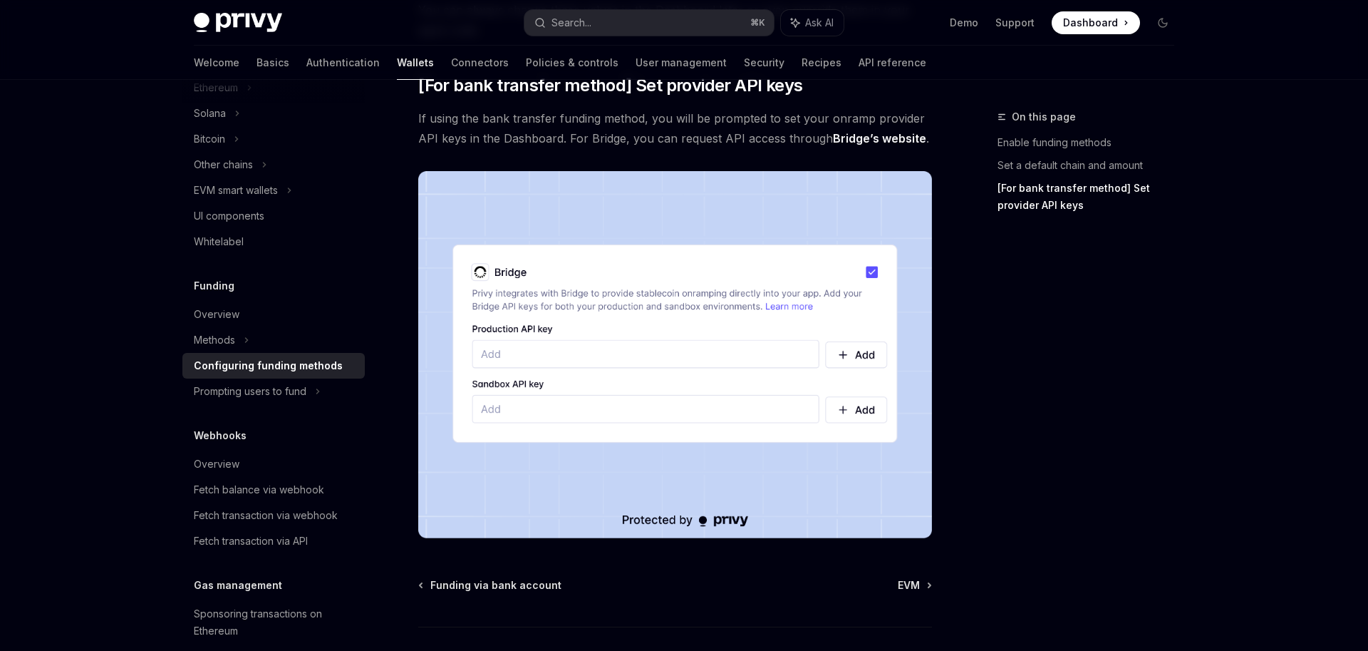
scroll to position [1246, 0]
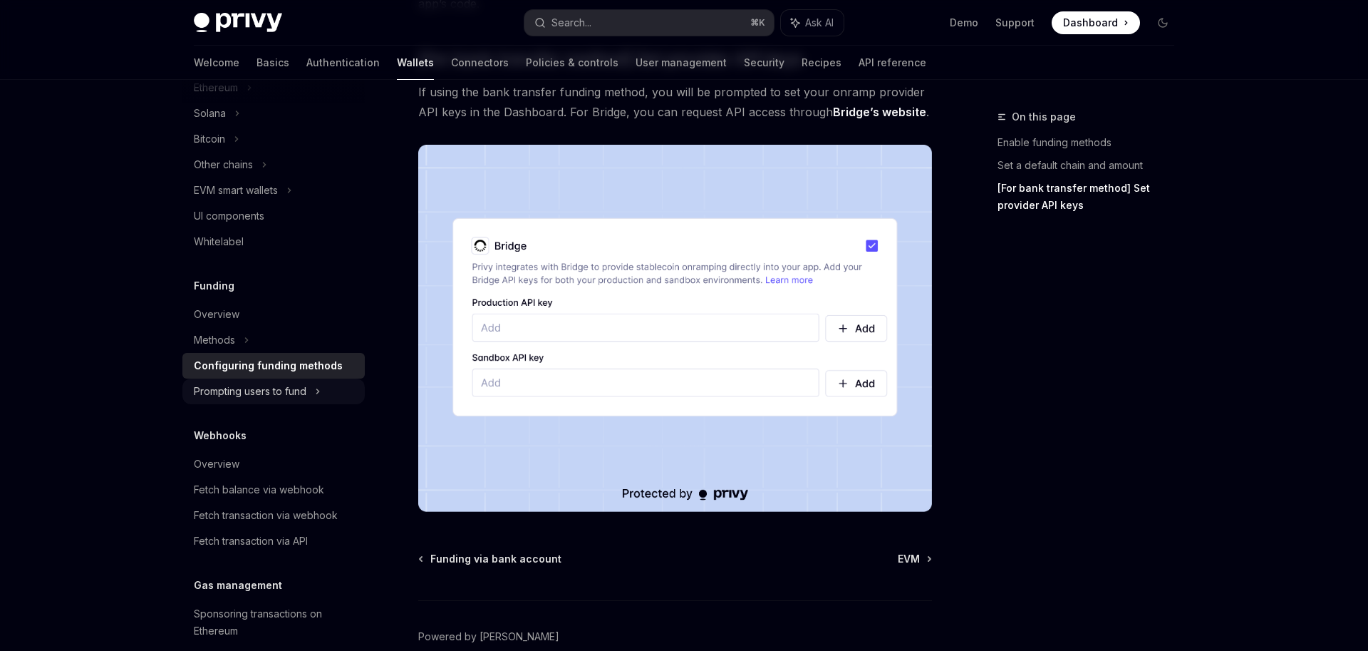
click at [324, 177] on div "Prompting users to fund" at bounding box center [273, 165] width 182 height 26
type textarea "*"
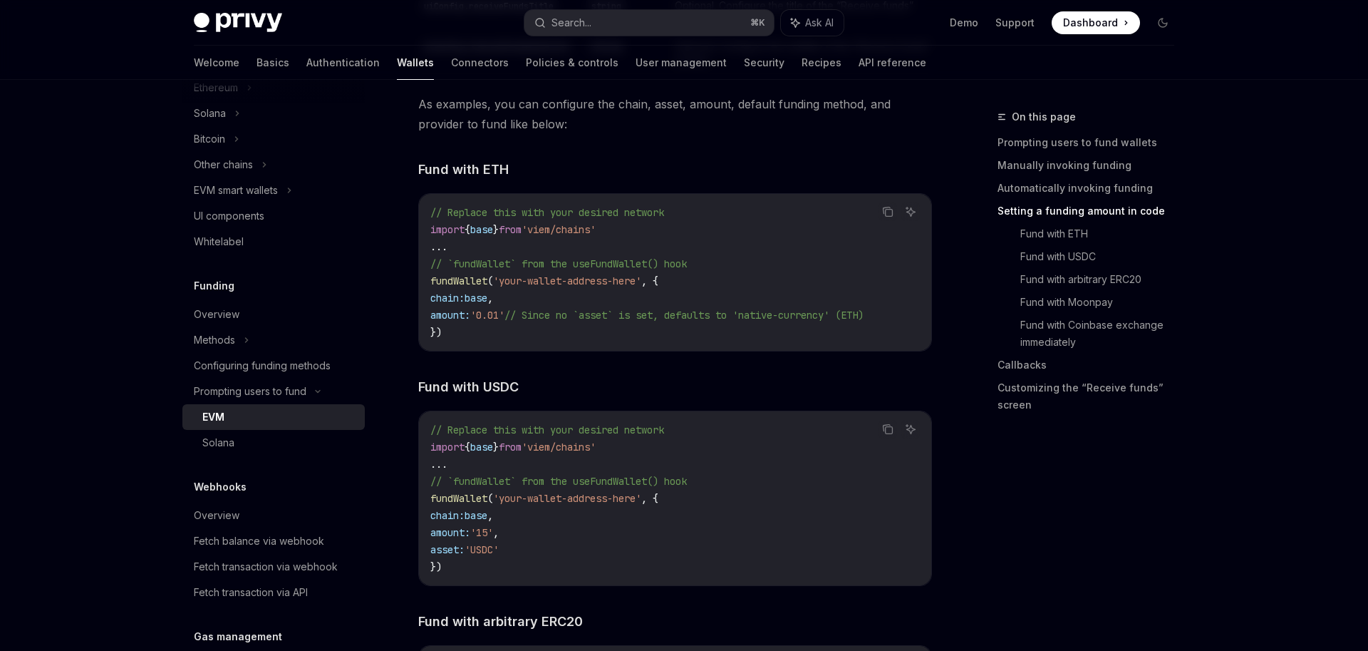
scroll to position [2005, 0]
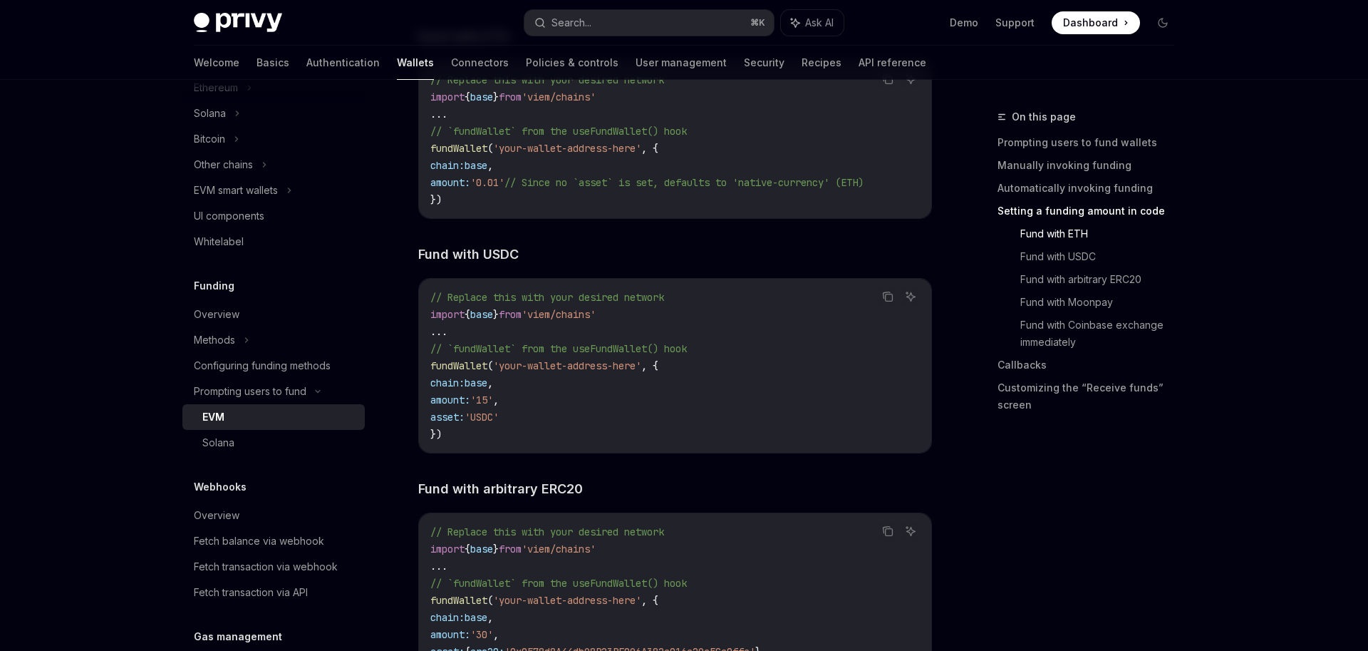
drag, startPoint x: 537, startPoint y: 427, endPoint x: 421, endPoint y: 390, distance: 121.9
click at [421, 390] on div "// Replace this with your desired network import { base } from 'viem/chains' ..…" at bounding box center [675, 366] width 512 height 174
copy code "chain: base , amount: '15' , asset: 'USDC'"
click at [764, 448] on div "// Replace this with your desired network import { base } from 'viem/chains' ..…" at bounding box center [675, 366] width 512 height 174
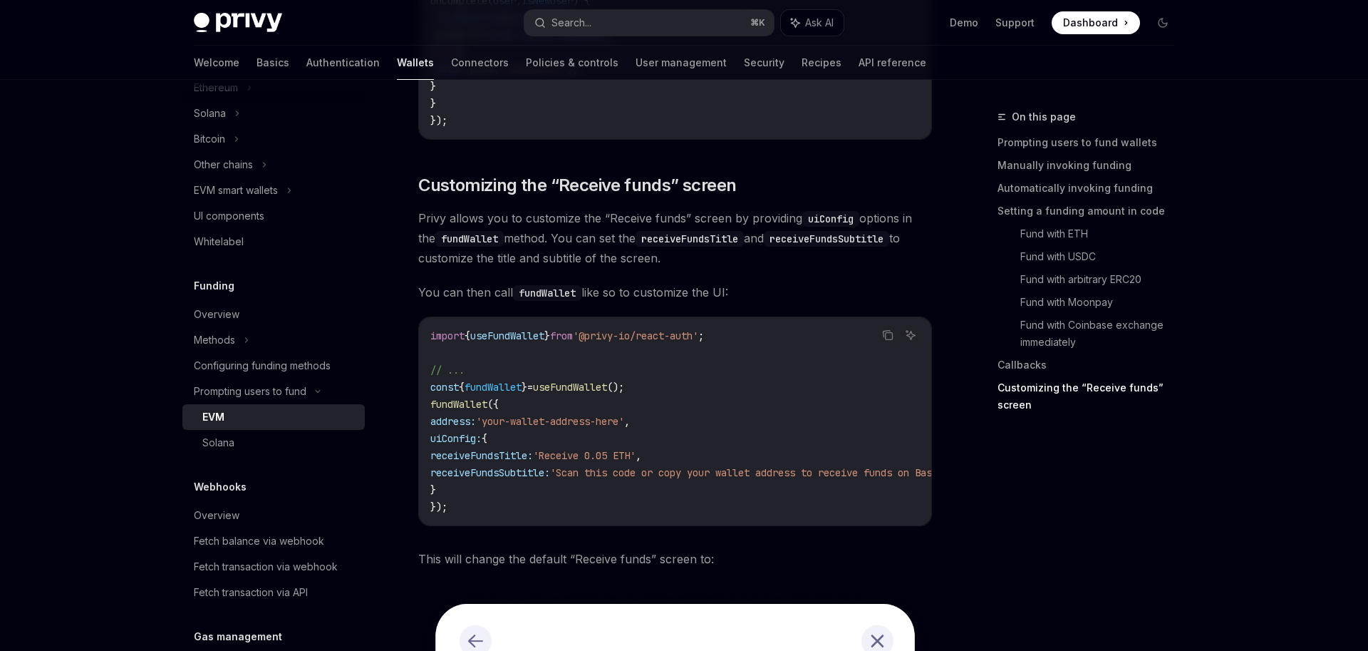
scroll to position [3604, 0]
